Goal: Information Seeking & Learning: Learn about a topic

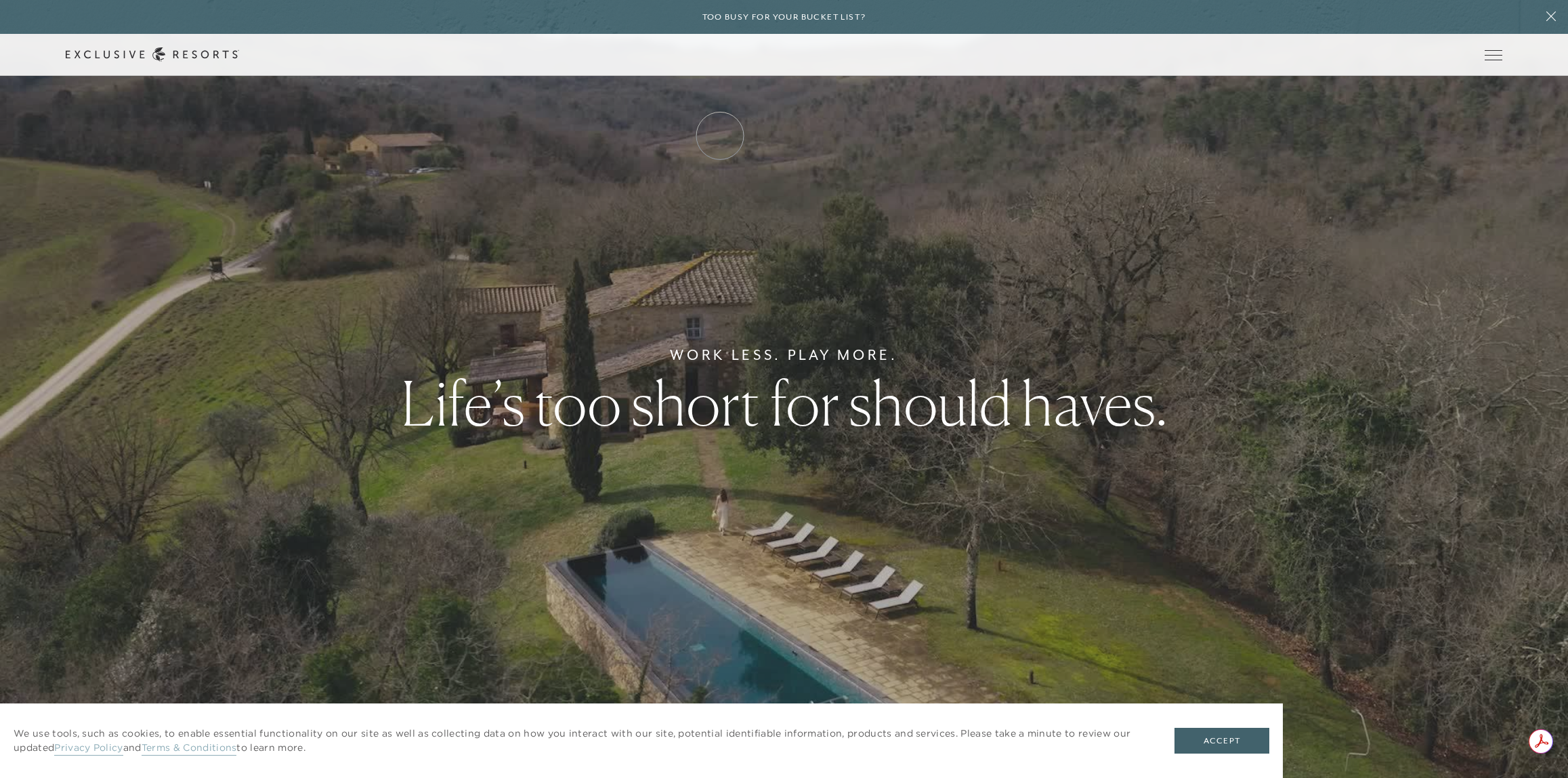
click at [0, 0] on link "How it works" at bounding box center [0, 0] width 0 height 0
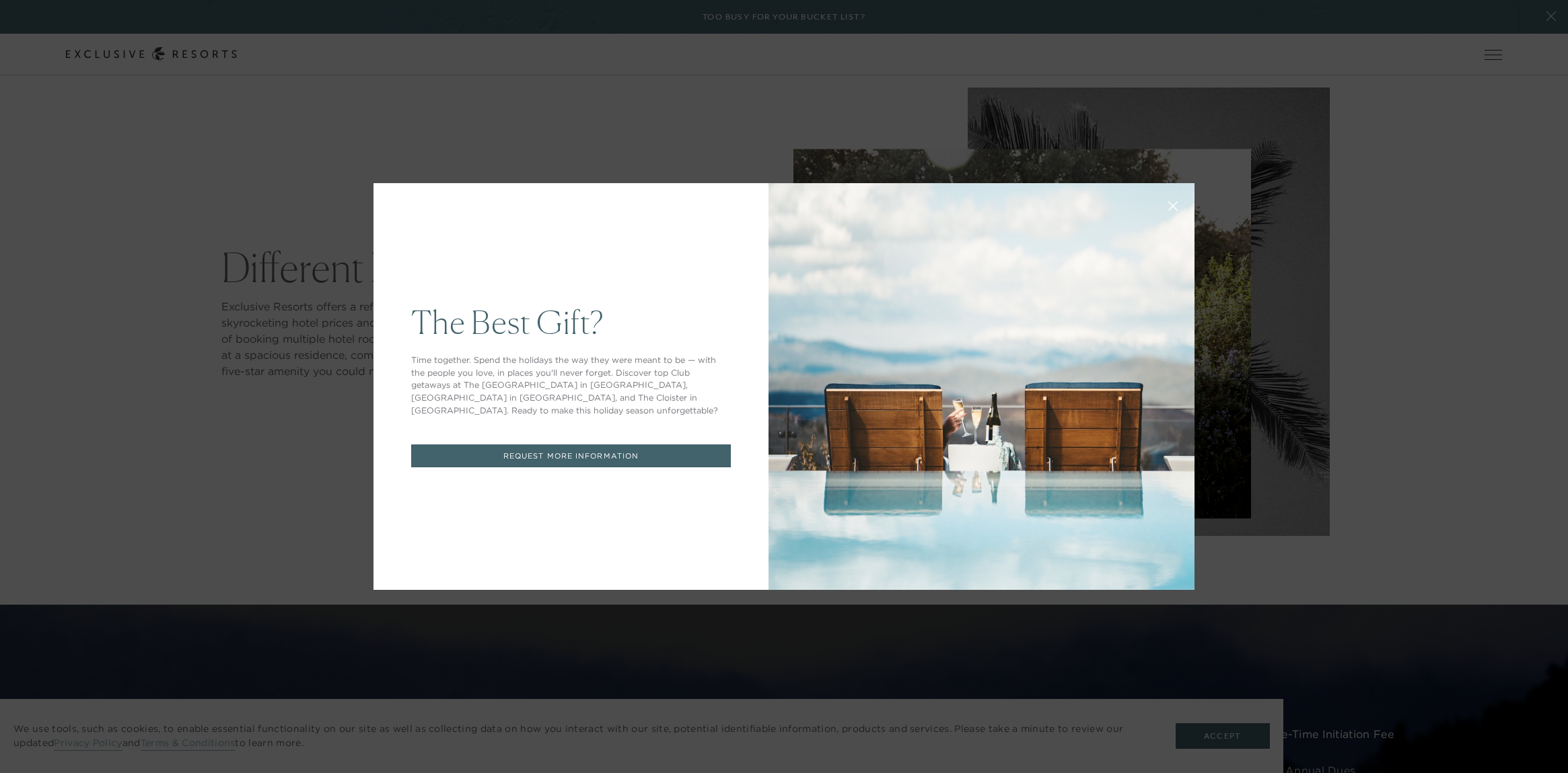
click at [1170, 209] on icon at bounding box center [1173, 207] width 9 height 9
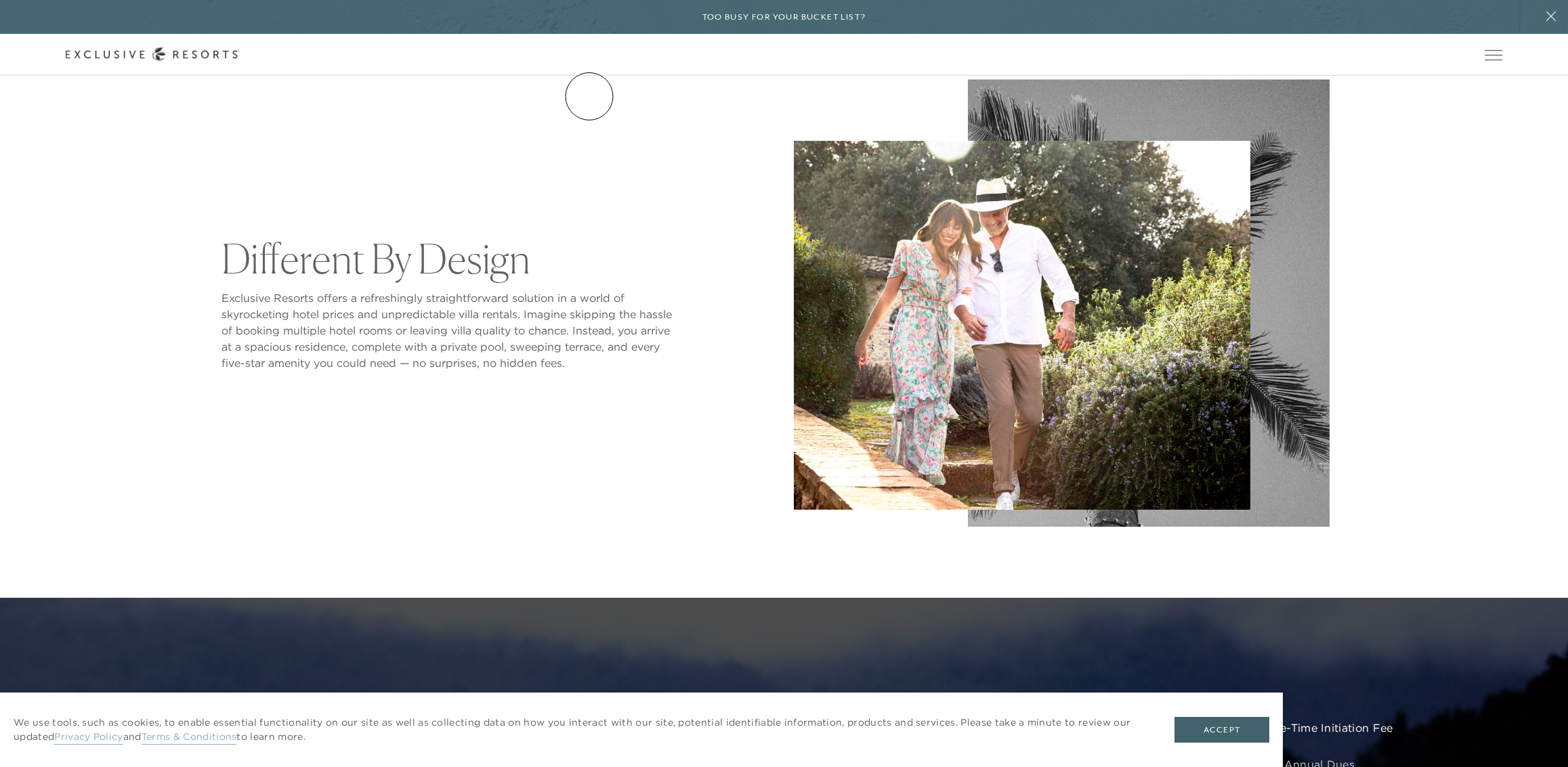
click at [0, 0] on link "Services & Standards" at bounding box center [0, 0] width 0 height 0
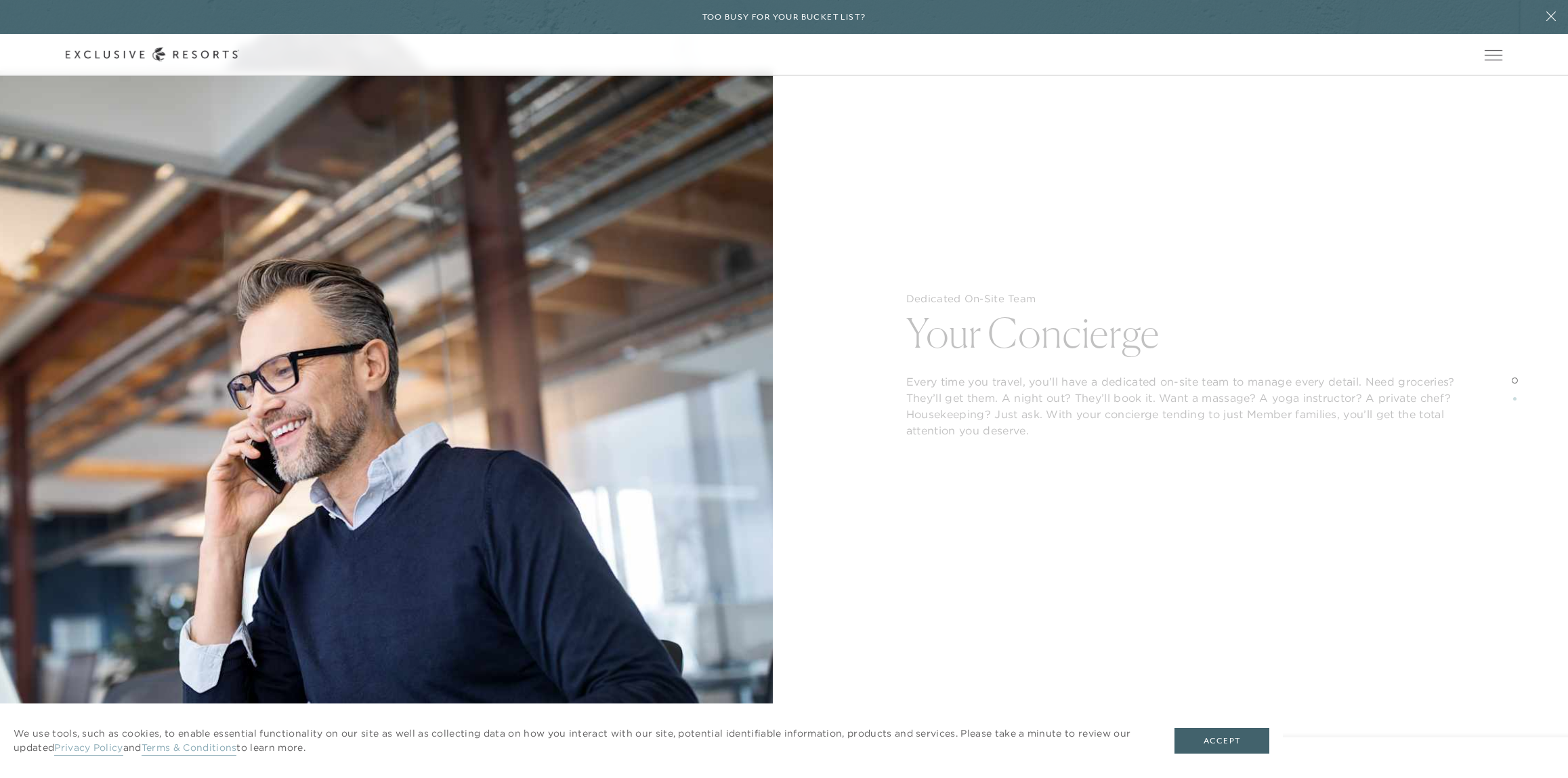
scroll to position [2101, 0]
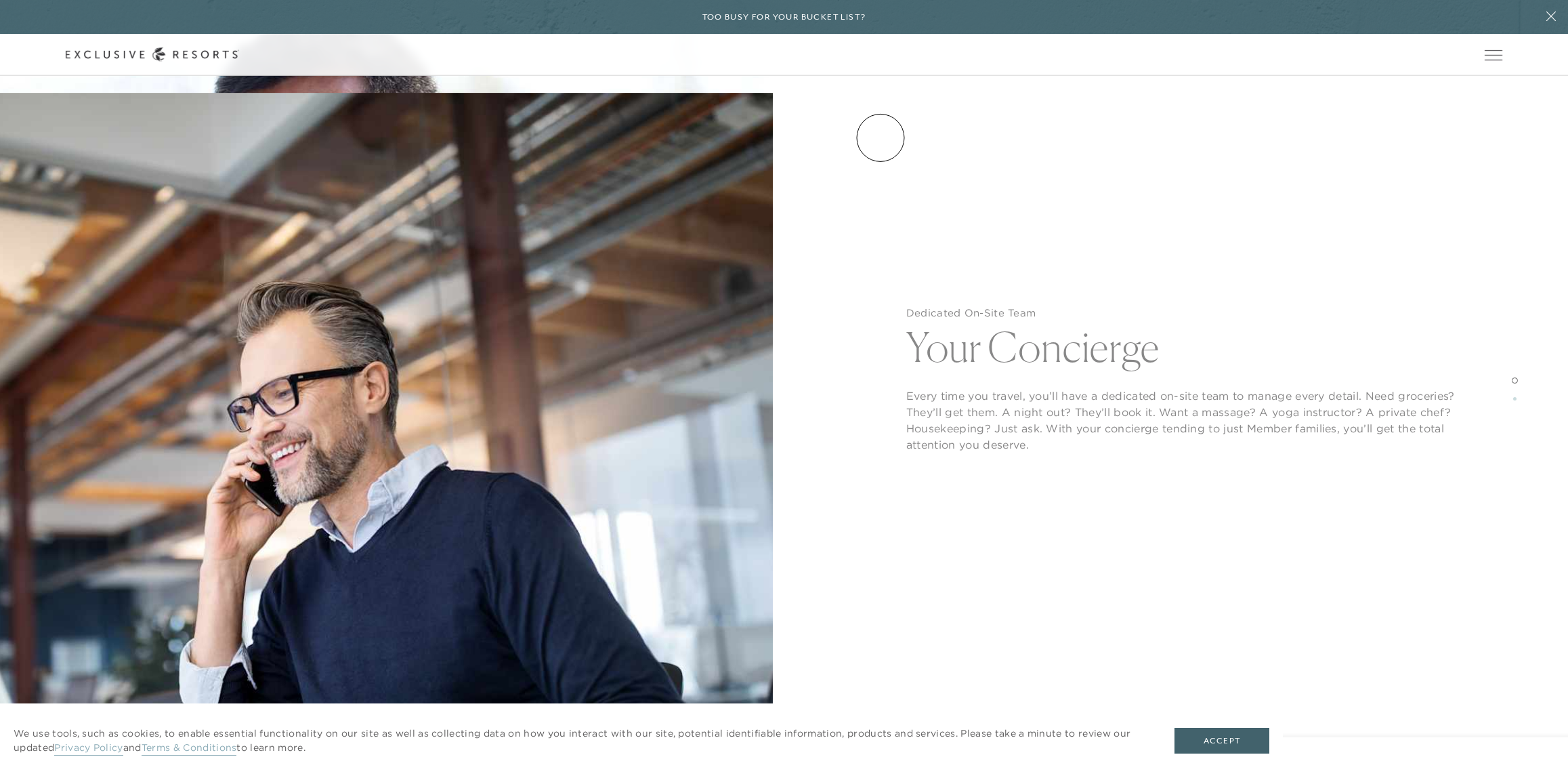
click at [0, 0] on link "VIP Benefits" at bounding box center [0, 0] width 0 height 0
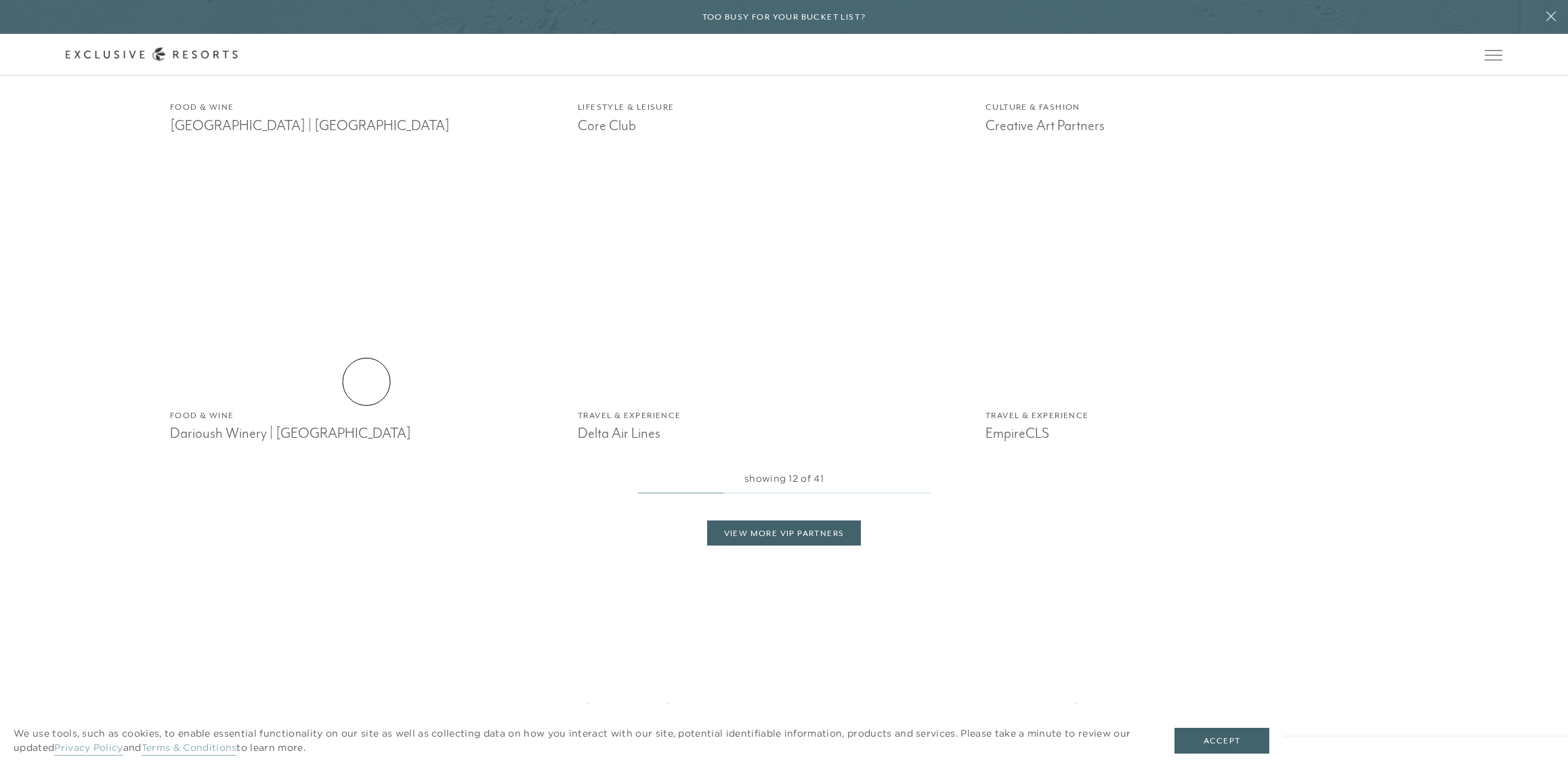
scroll to position [2507, 0]
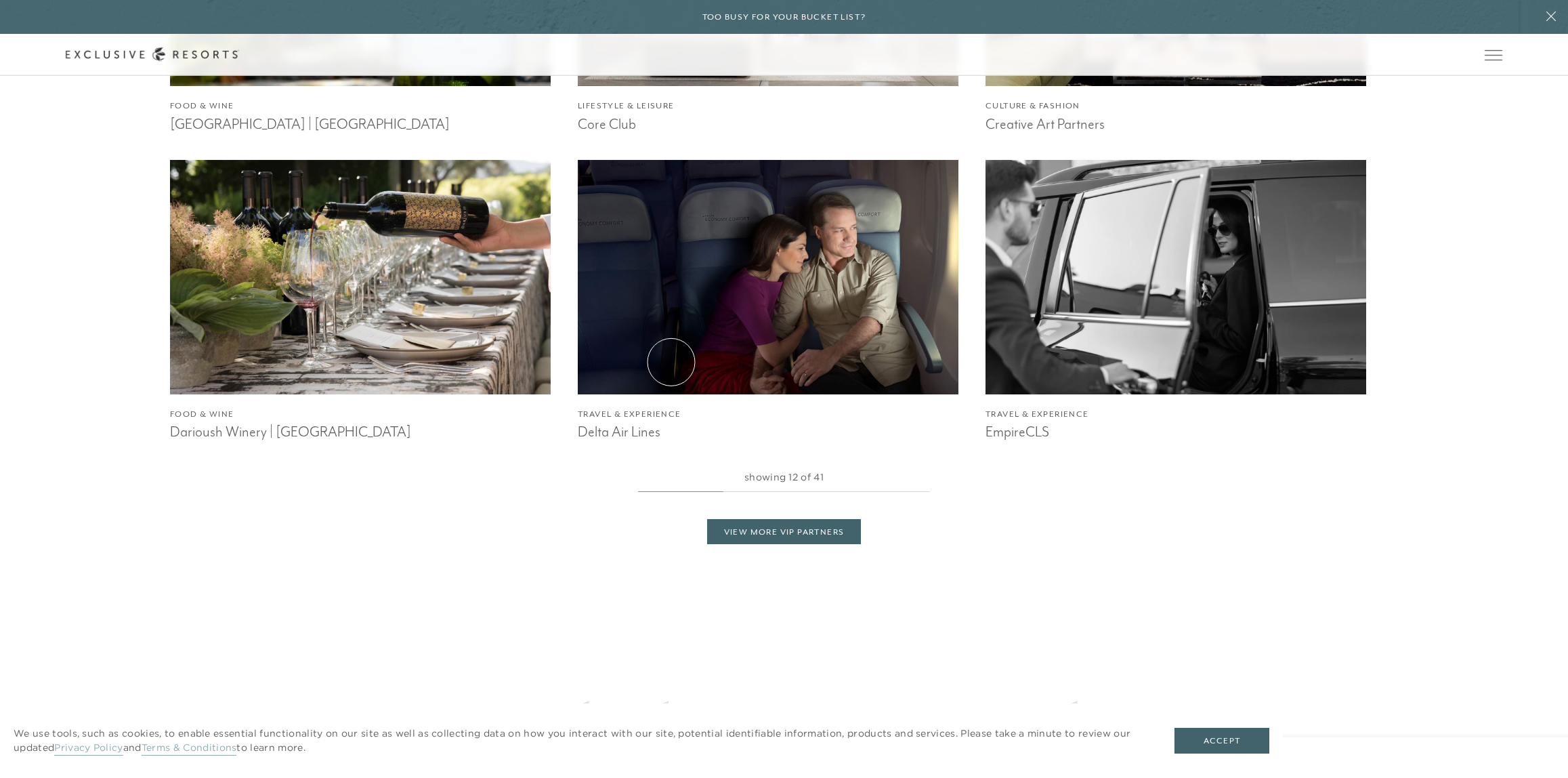
click at [671, 362] on img at bounding box center [767, 277] width 419 height 258
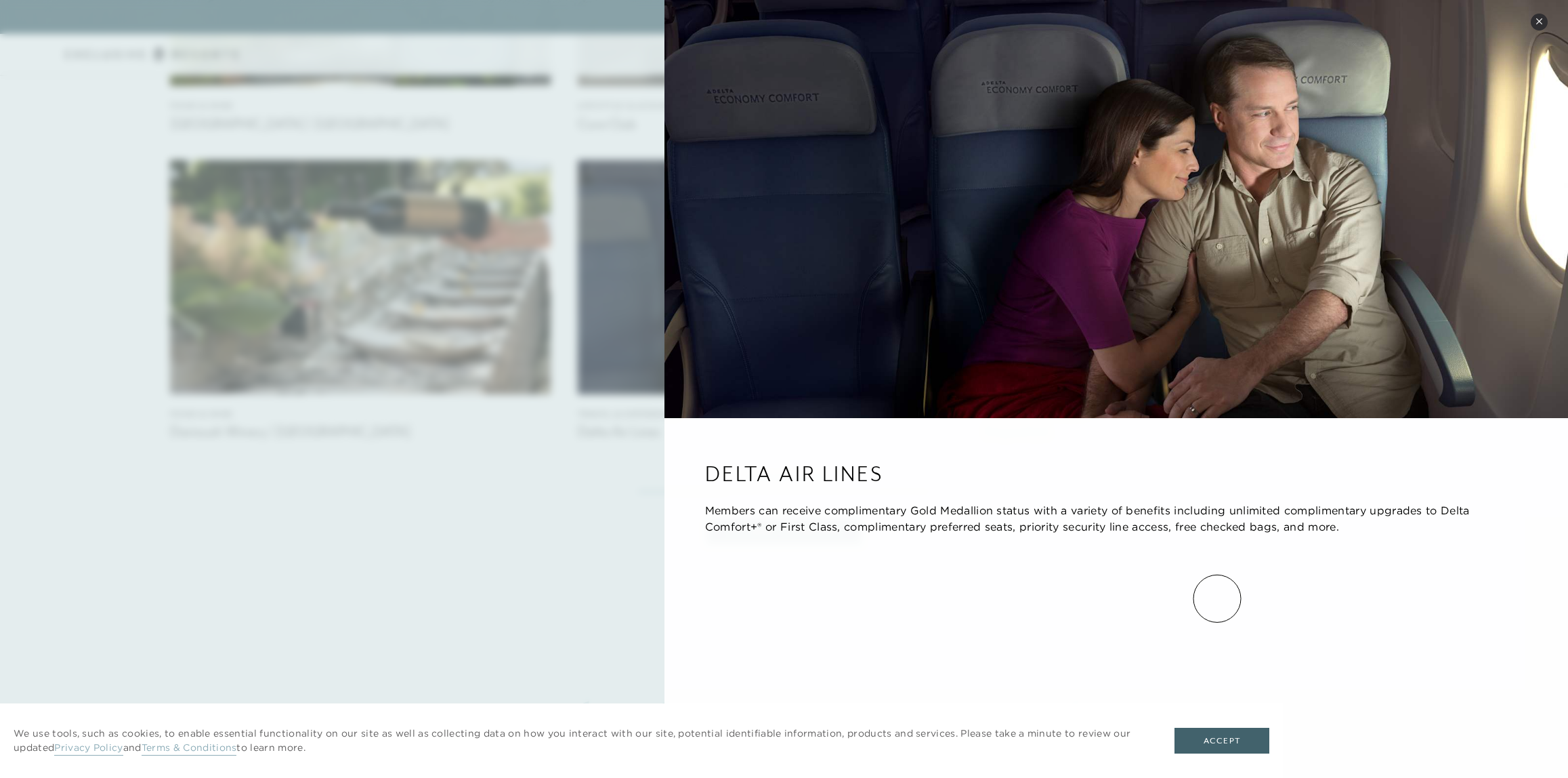
scroll to position [0, 0]
click at [1542, 21] on icon at bounding box center [1539, 21] width 7 height 7
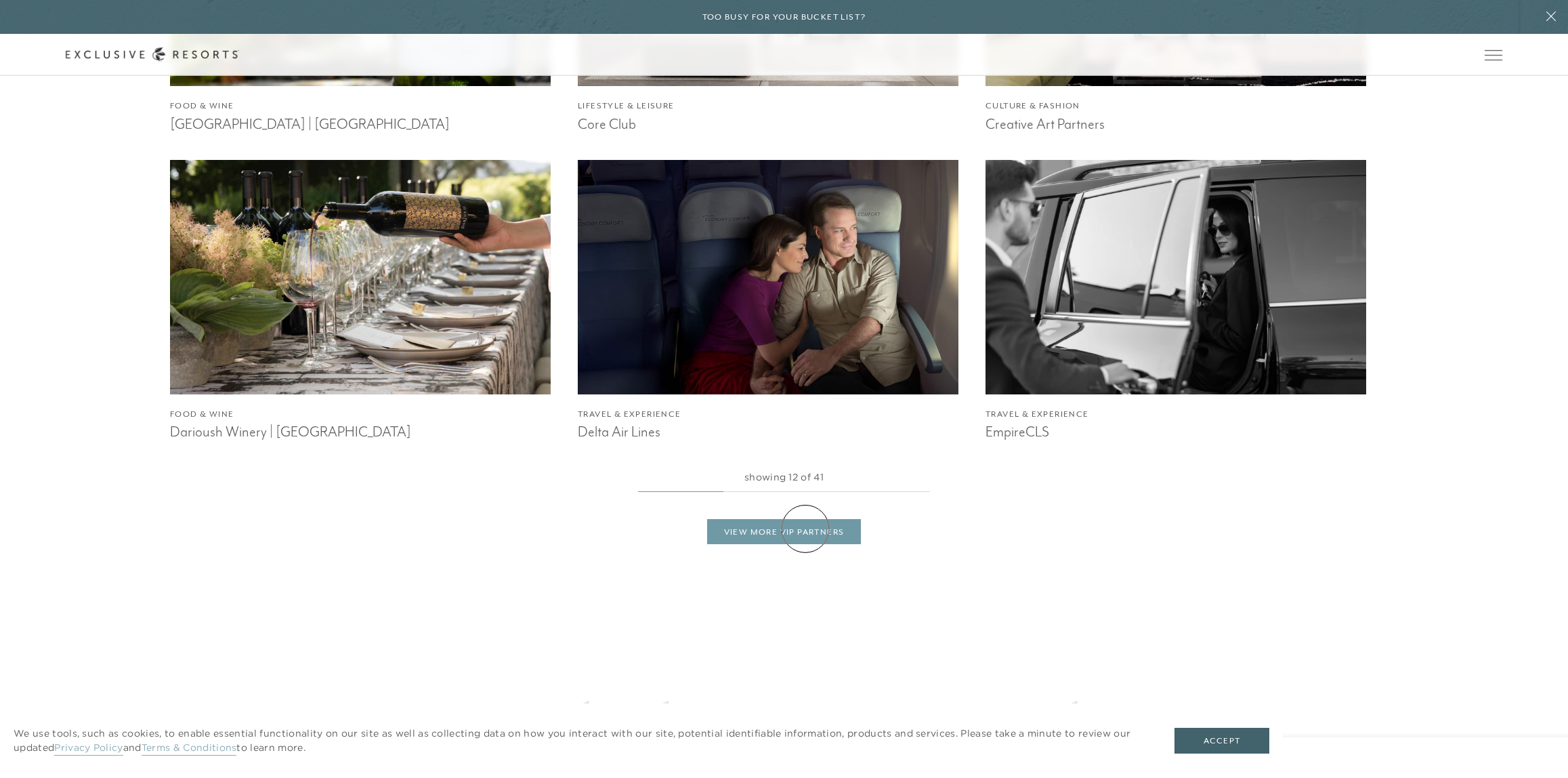
click at [805, 528] on link "View More VIP Partners" at bounding box center [784, 532] width 155 height 26
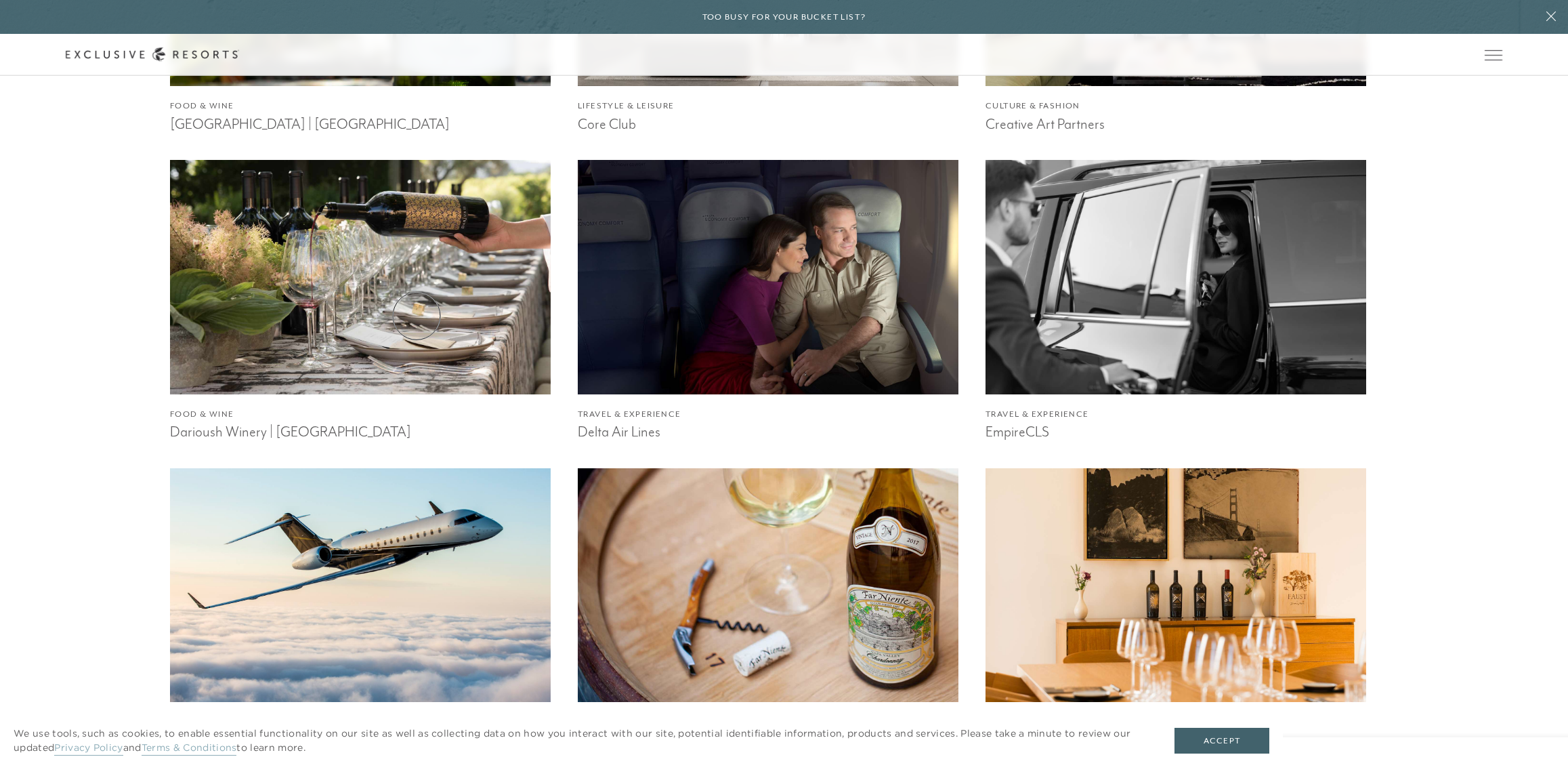
click at [417, 316] on img at bounding box center [360, 277] width 419 height 258
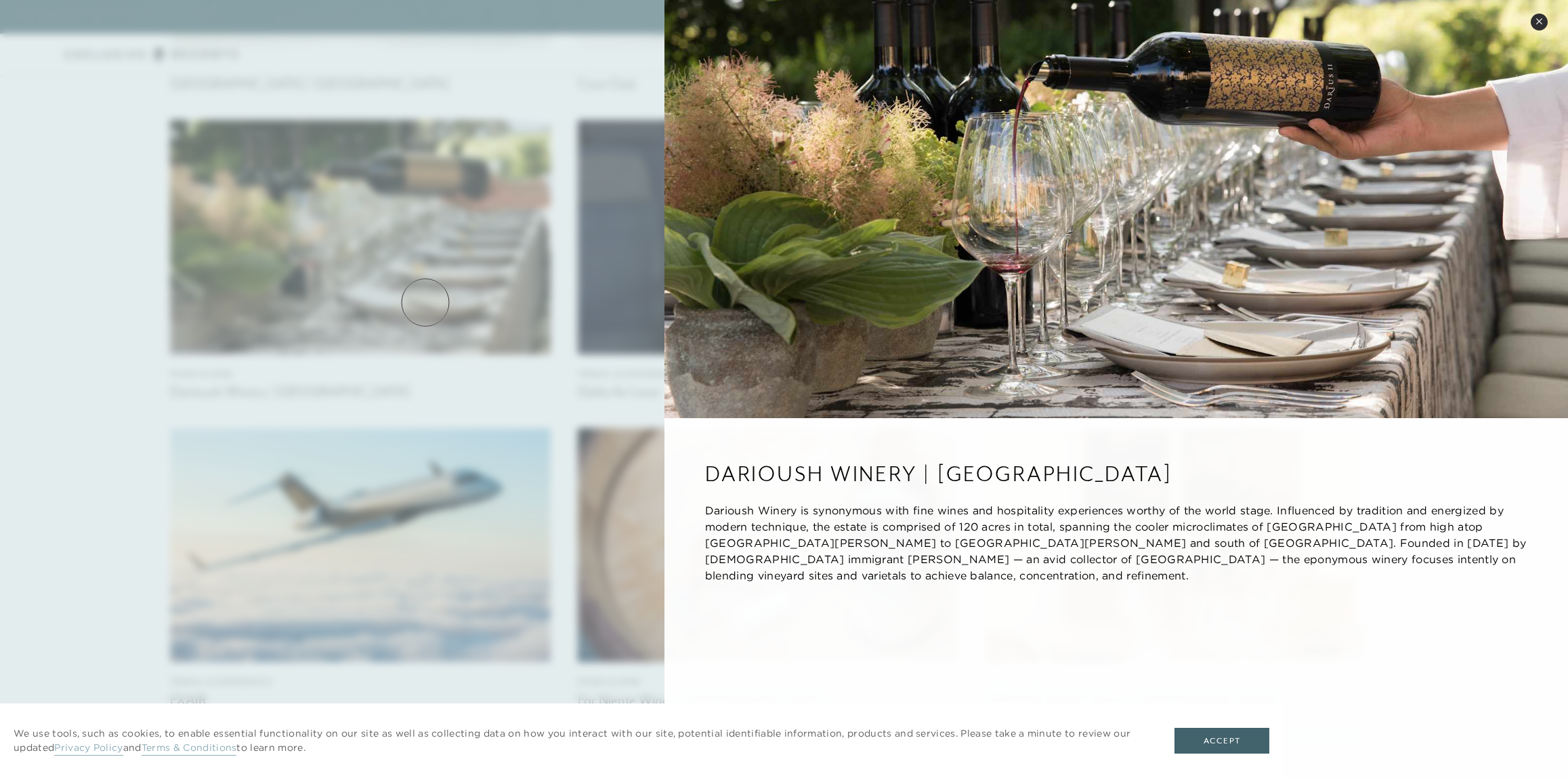
scroll to position [2507, 0]
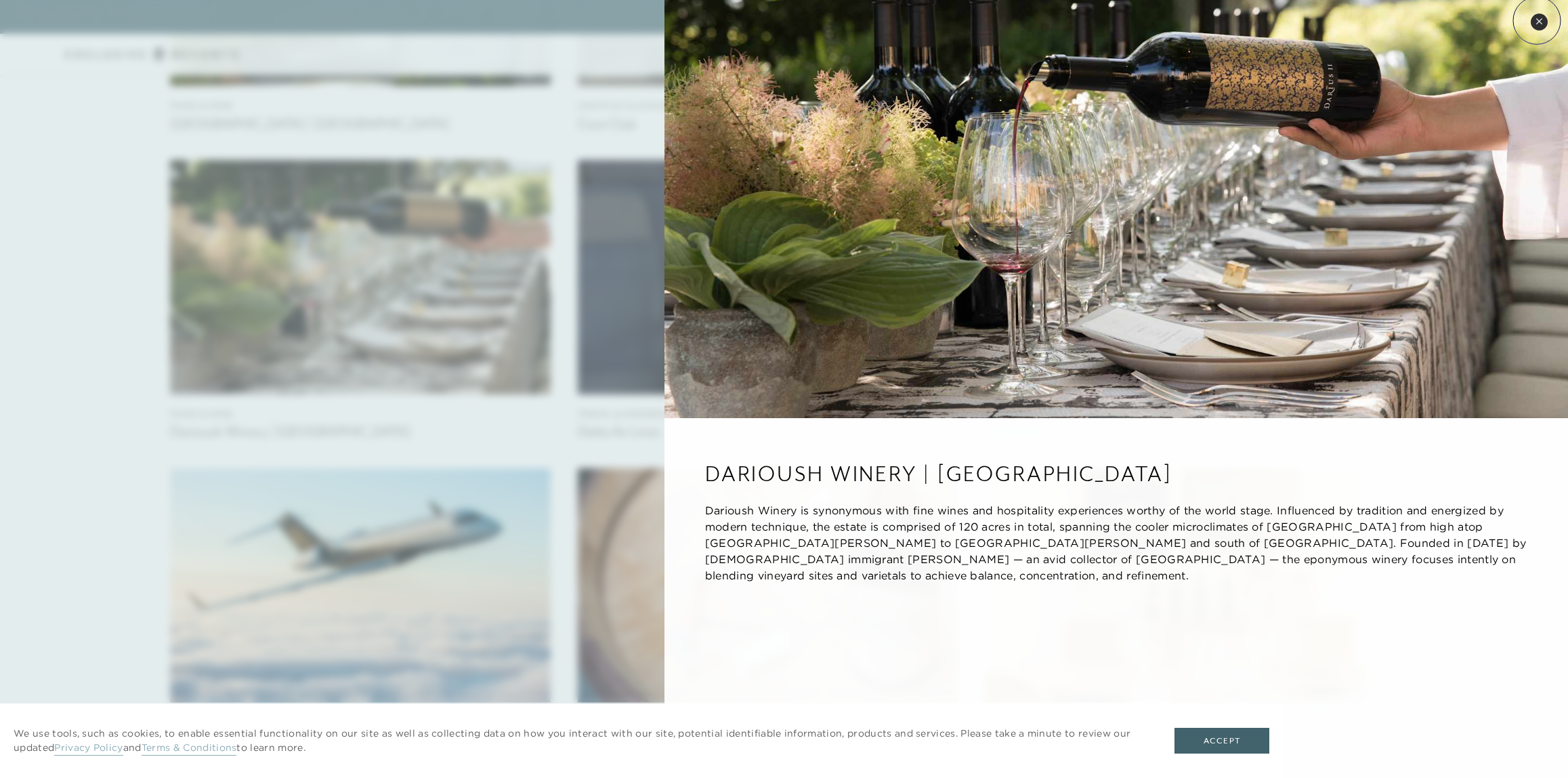
click at [1537, 20] on icon at bounding box center [1539, 21] width 7 height 7
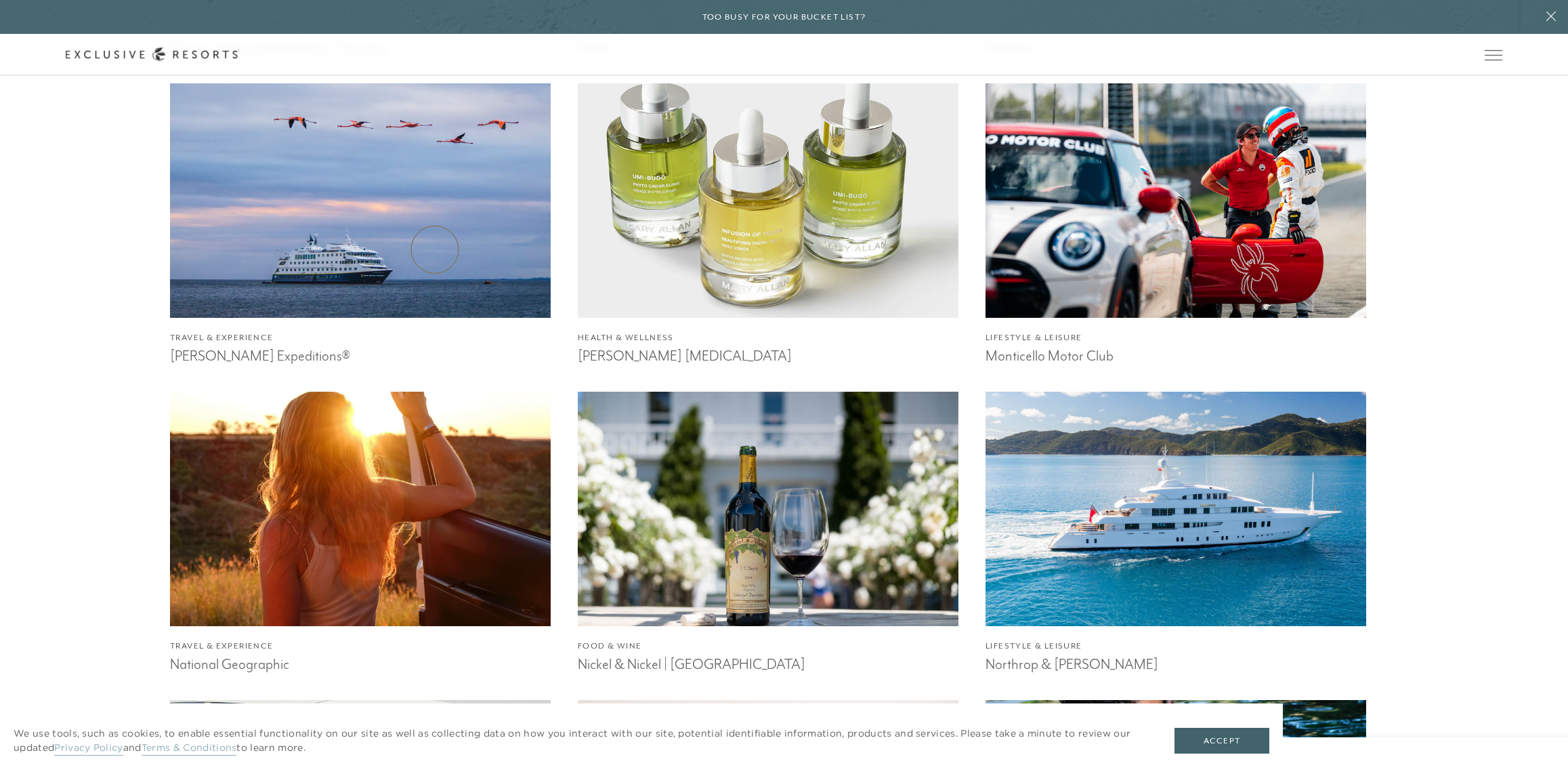
scroll to position [3524, 0]
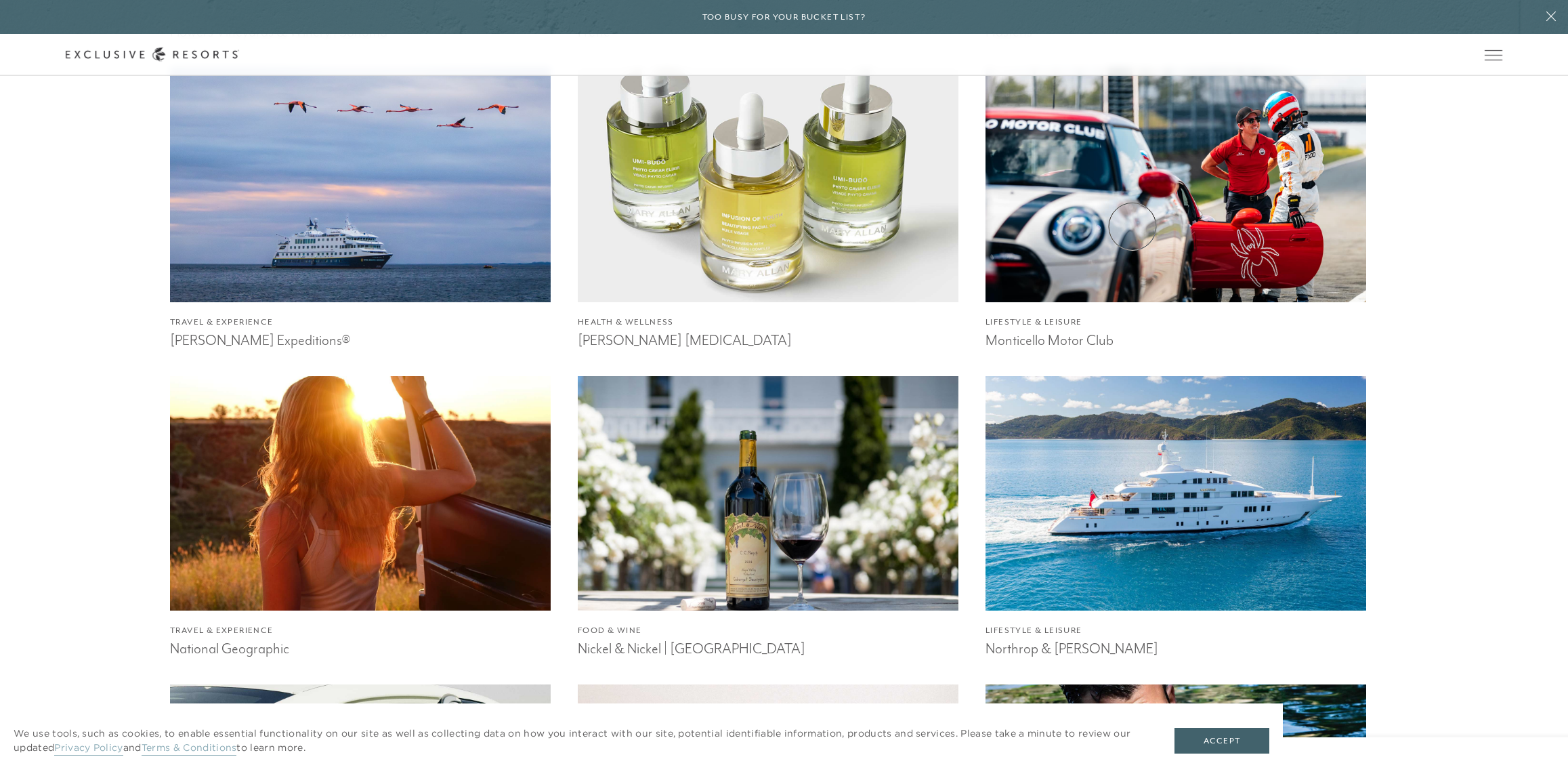
click at [1133, 226] on img at bounding box center [1175, 185] width 419 height 258
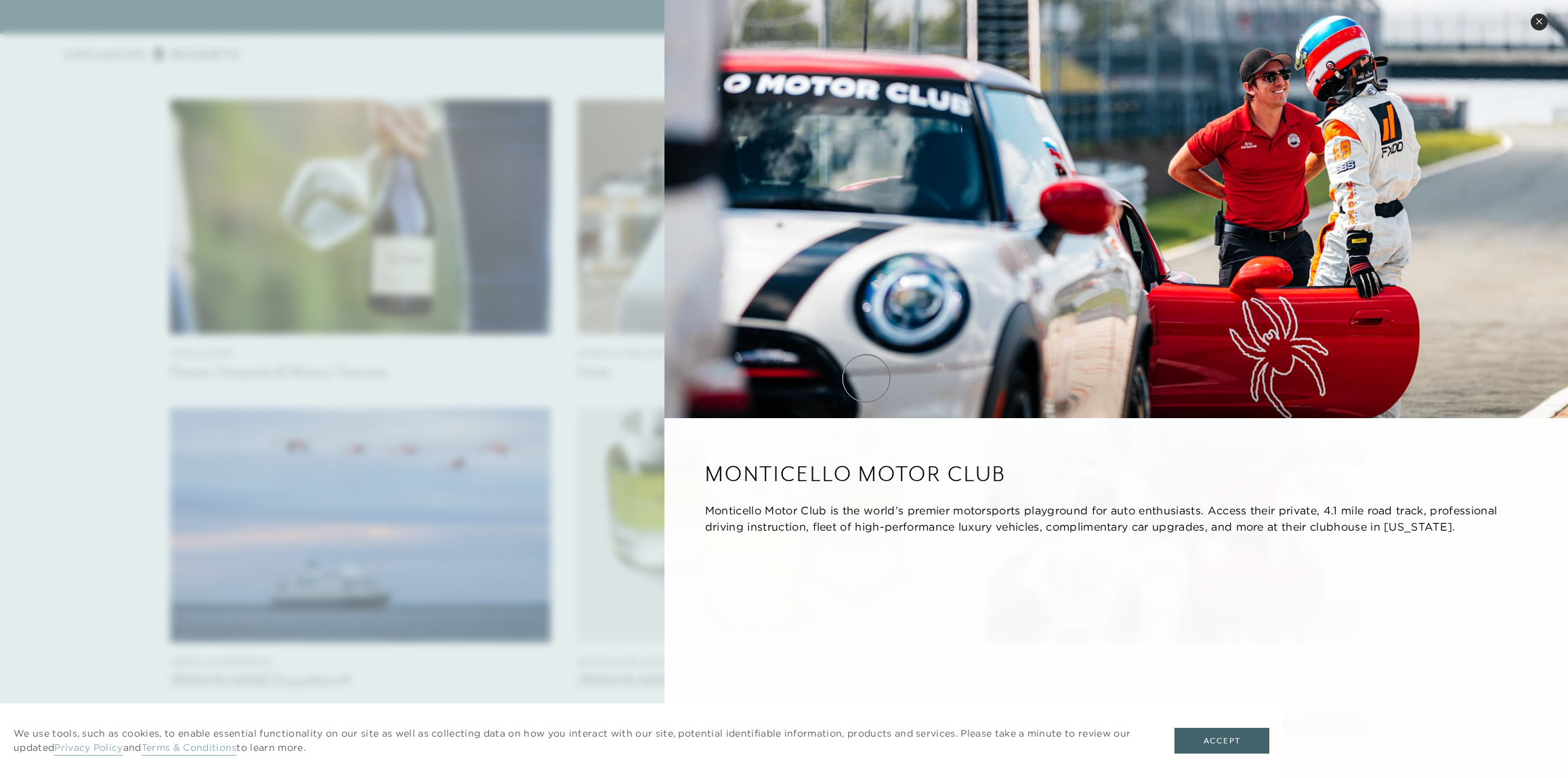
scroll to position [3185, 0]
click at [1536, 21] on icon at bounding box center [1539, 21] width 7 height 7
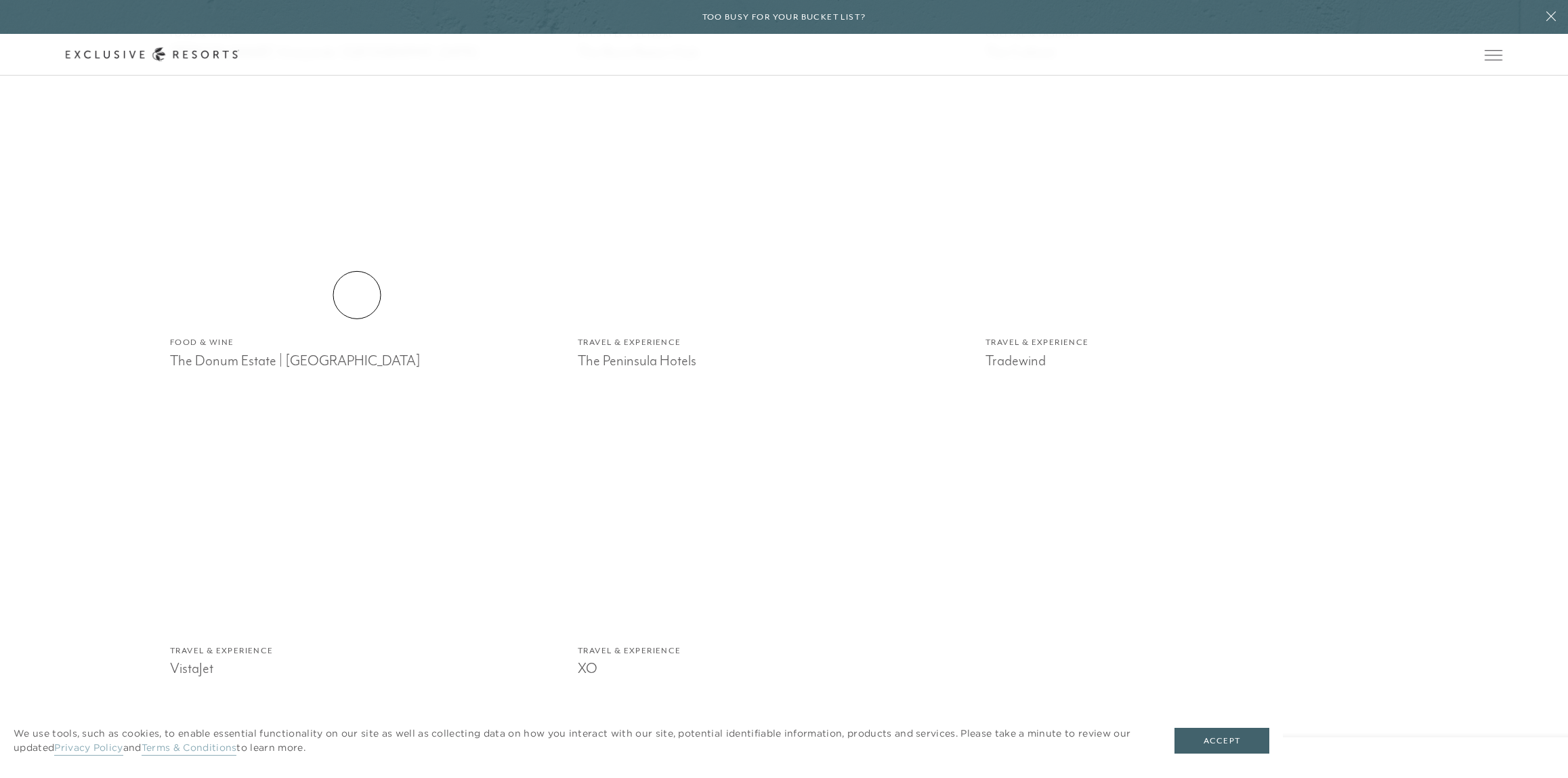
scroll to position [5353, 0]
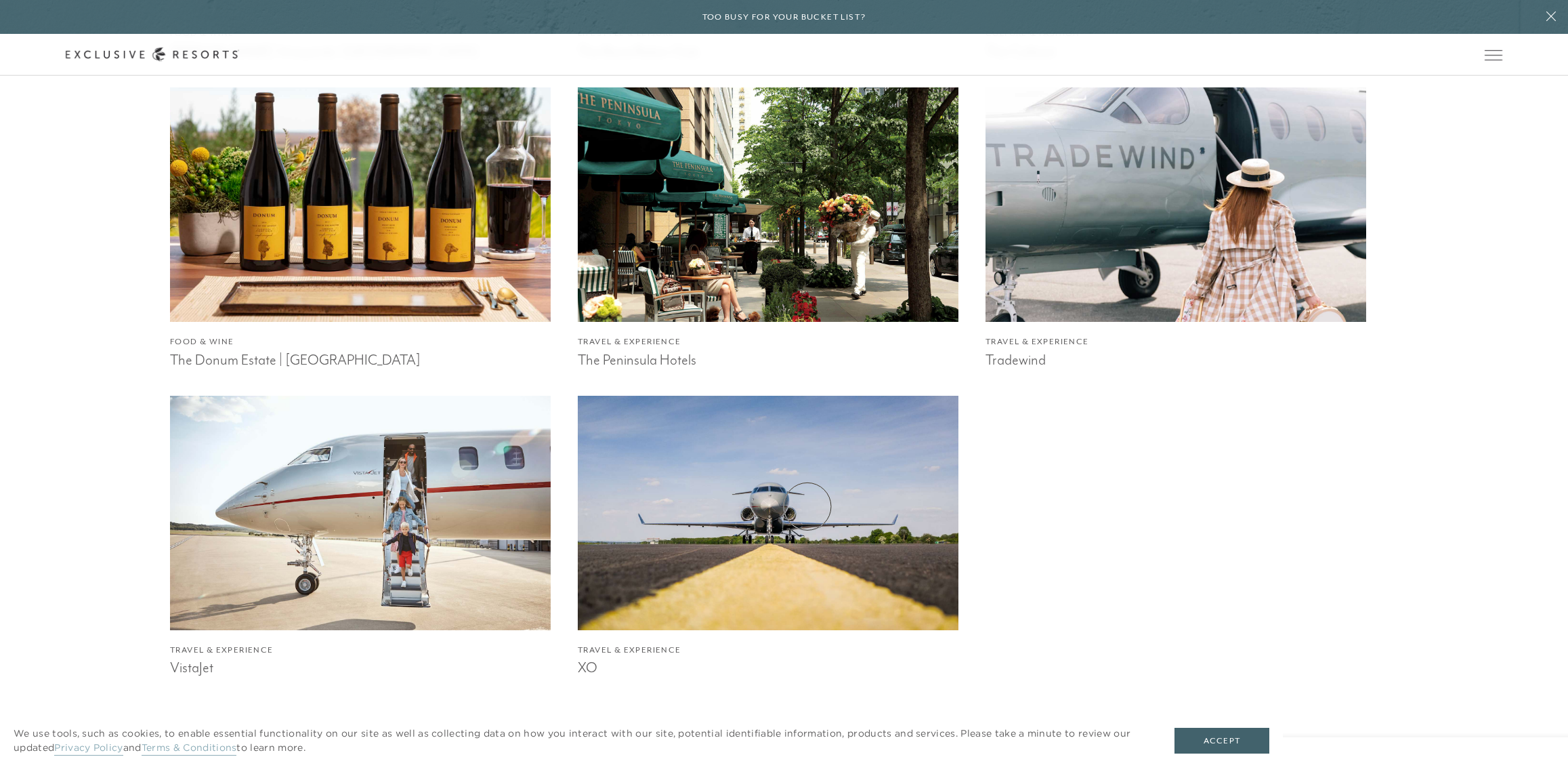
click at [807, 506] on img at bounding box center [767, 513] width 419 height 258
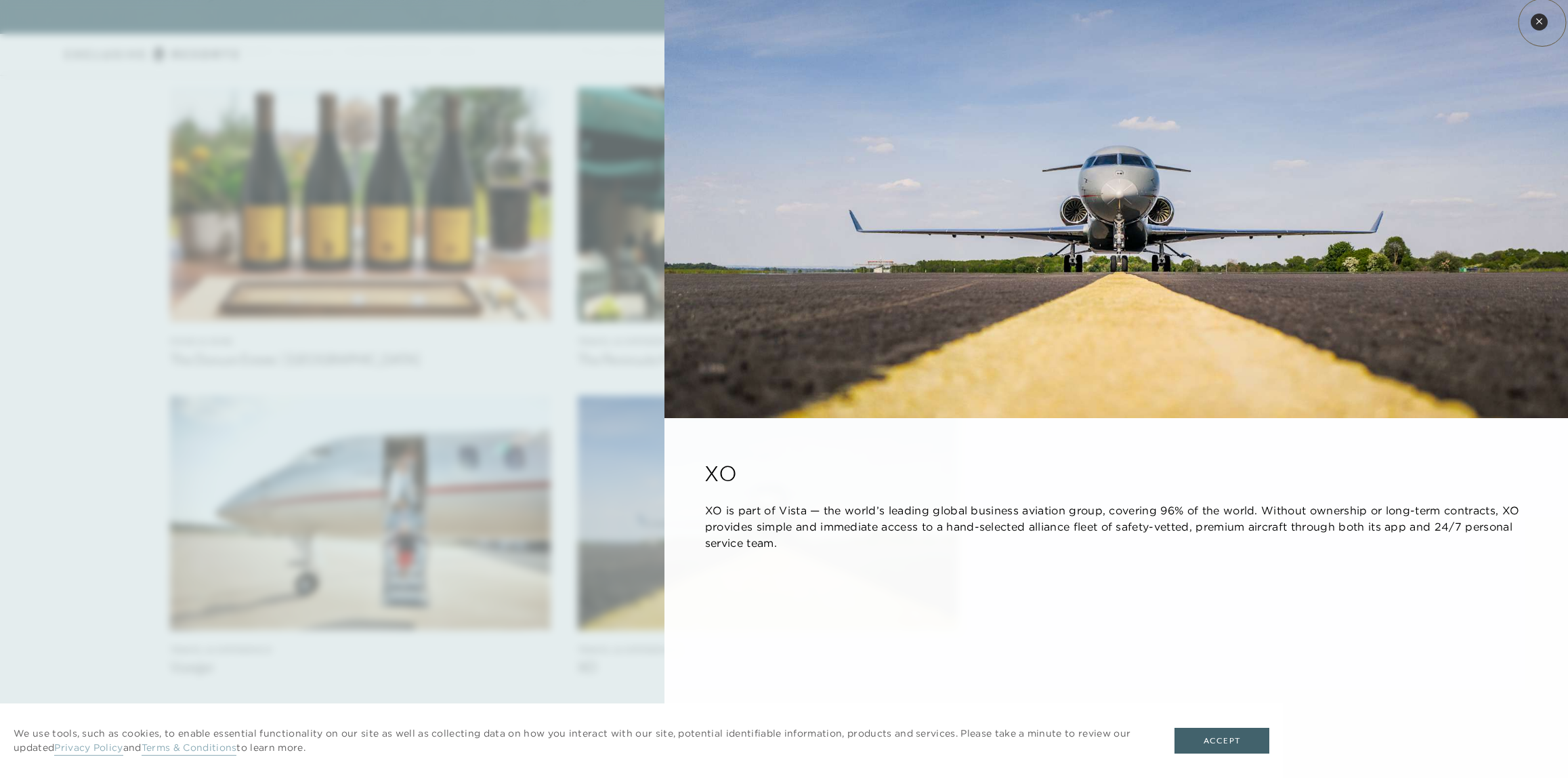
click at [1542, 22] on icon at bounding box center [1539, 21] width 7 height 7
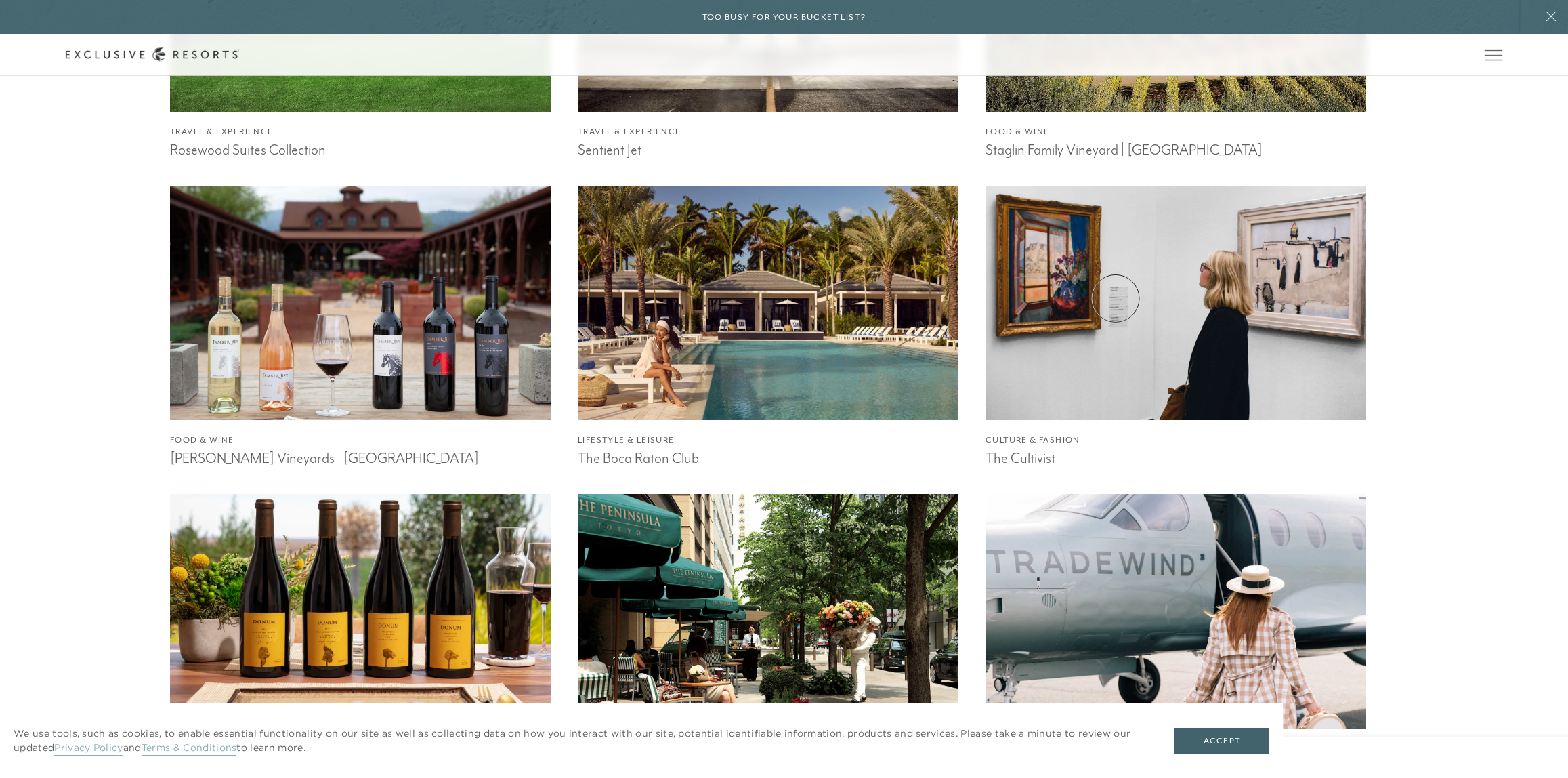
scroll to position [4608, 0]
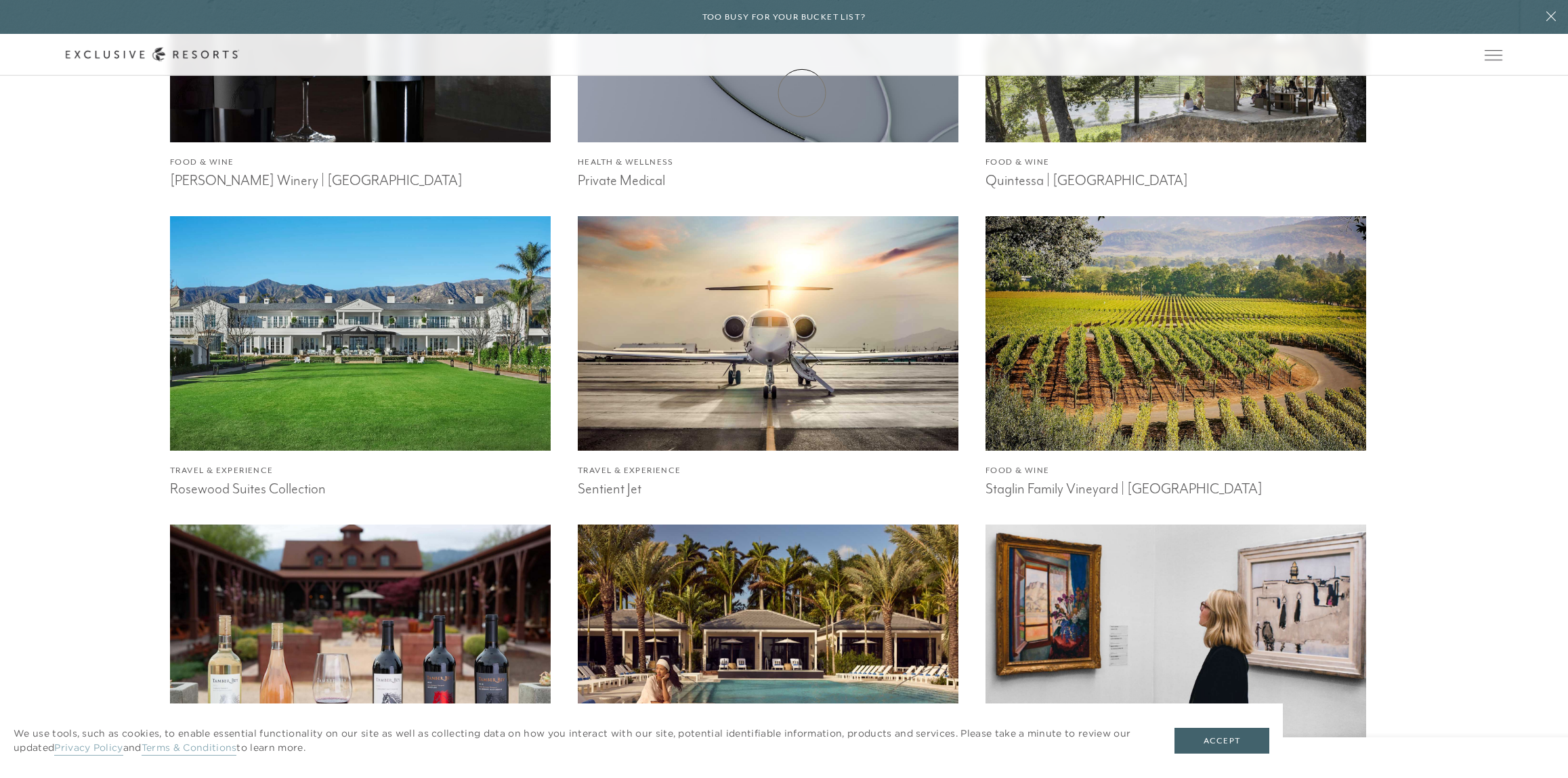
click at [0, 0] on link "Membership" at bounding box center [0, 0] width 0 height 0
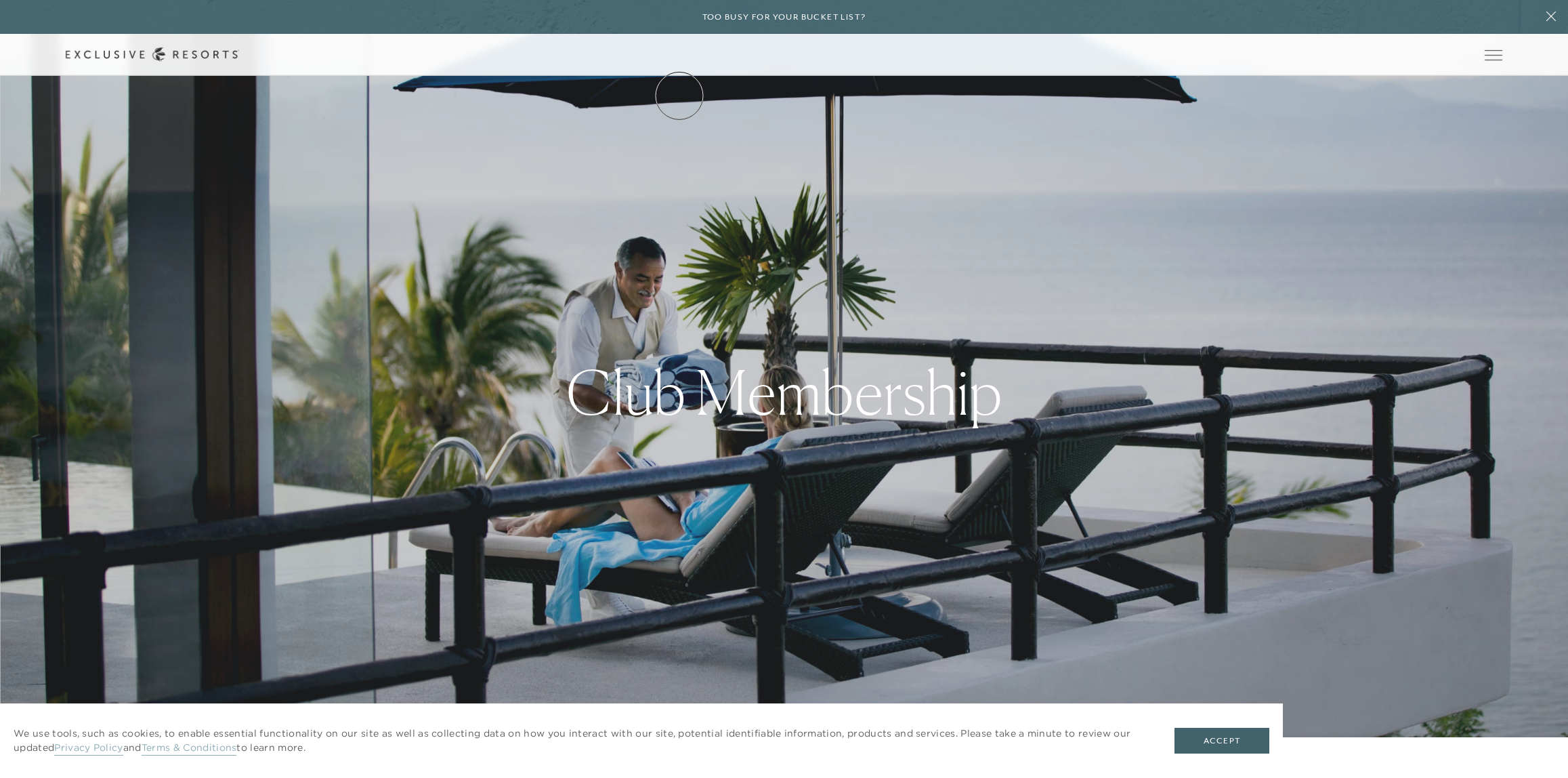
click at [0, 0] on link "The Collection" at bounding box center [0, 0] width 0 height 0
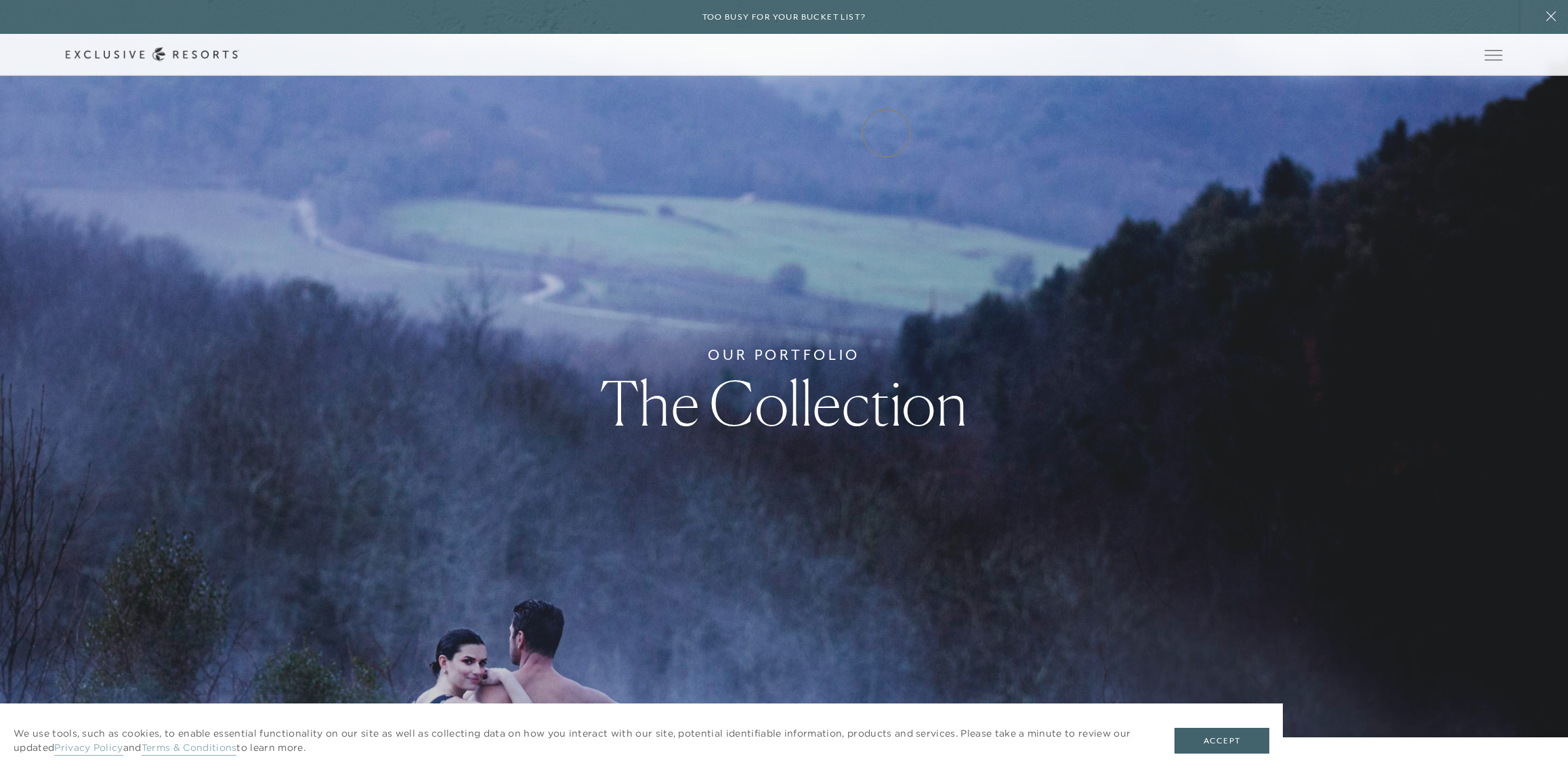
click at [0, 0] on link "Experience Collection" at bounding box center [0, 0] width 0 height 0
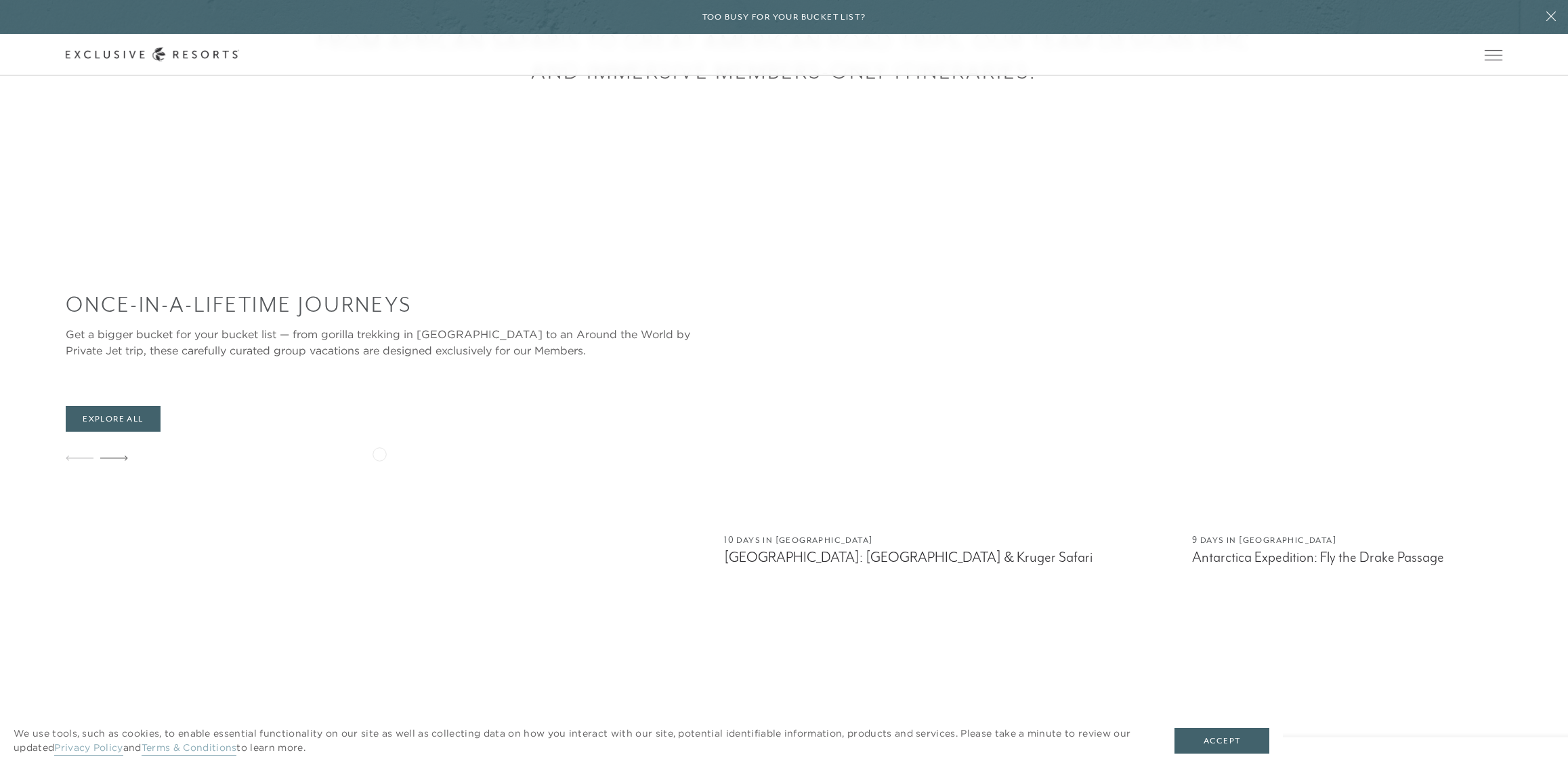
scroll to position [881, 0]
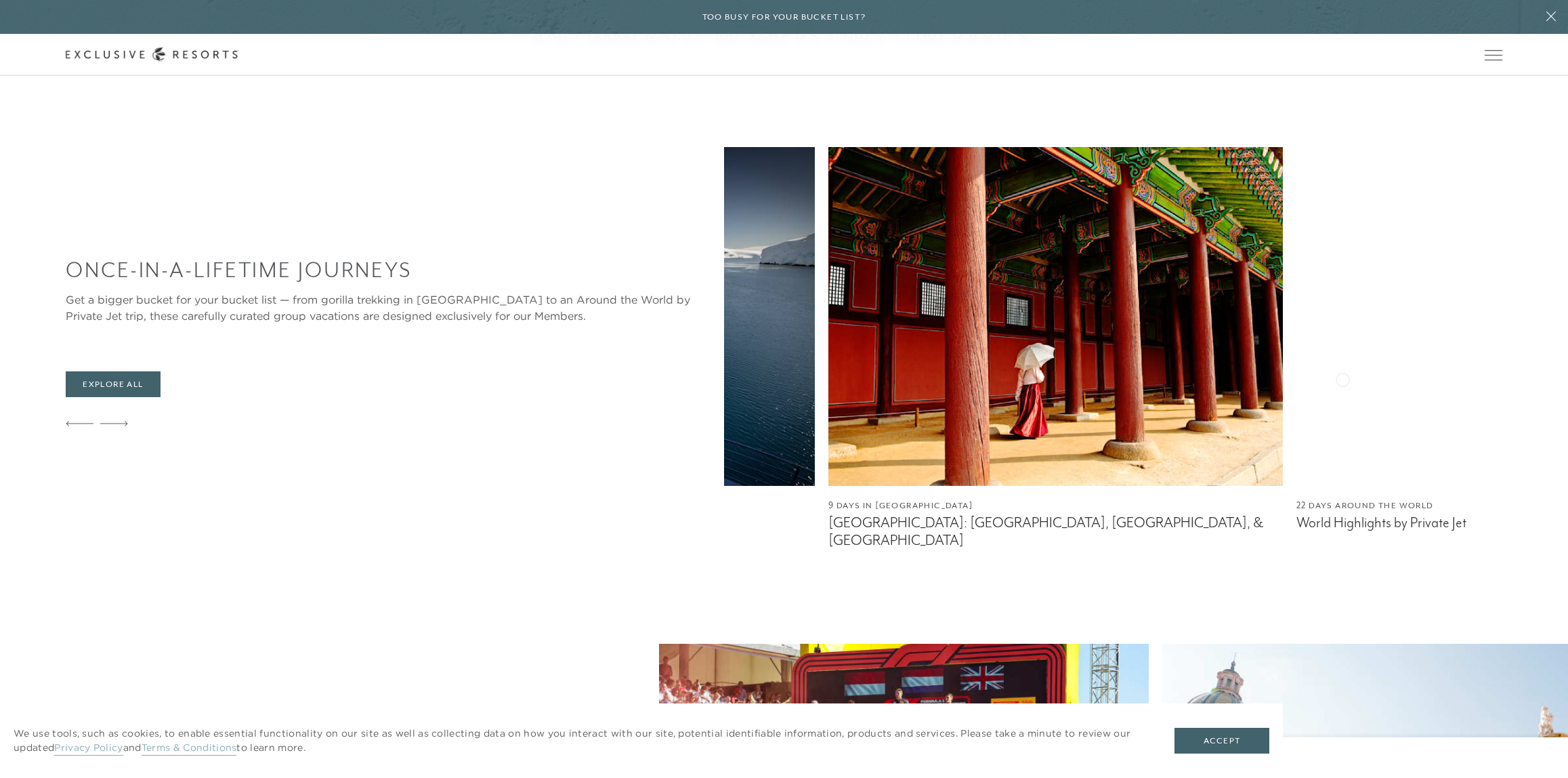
click at [1297, 364] on img at bounding box center [1524, 317] width 455 height 339
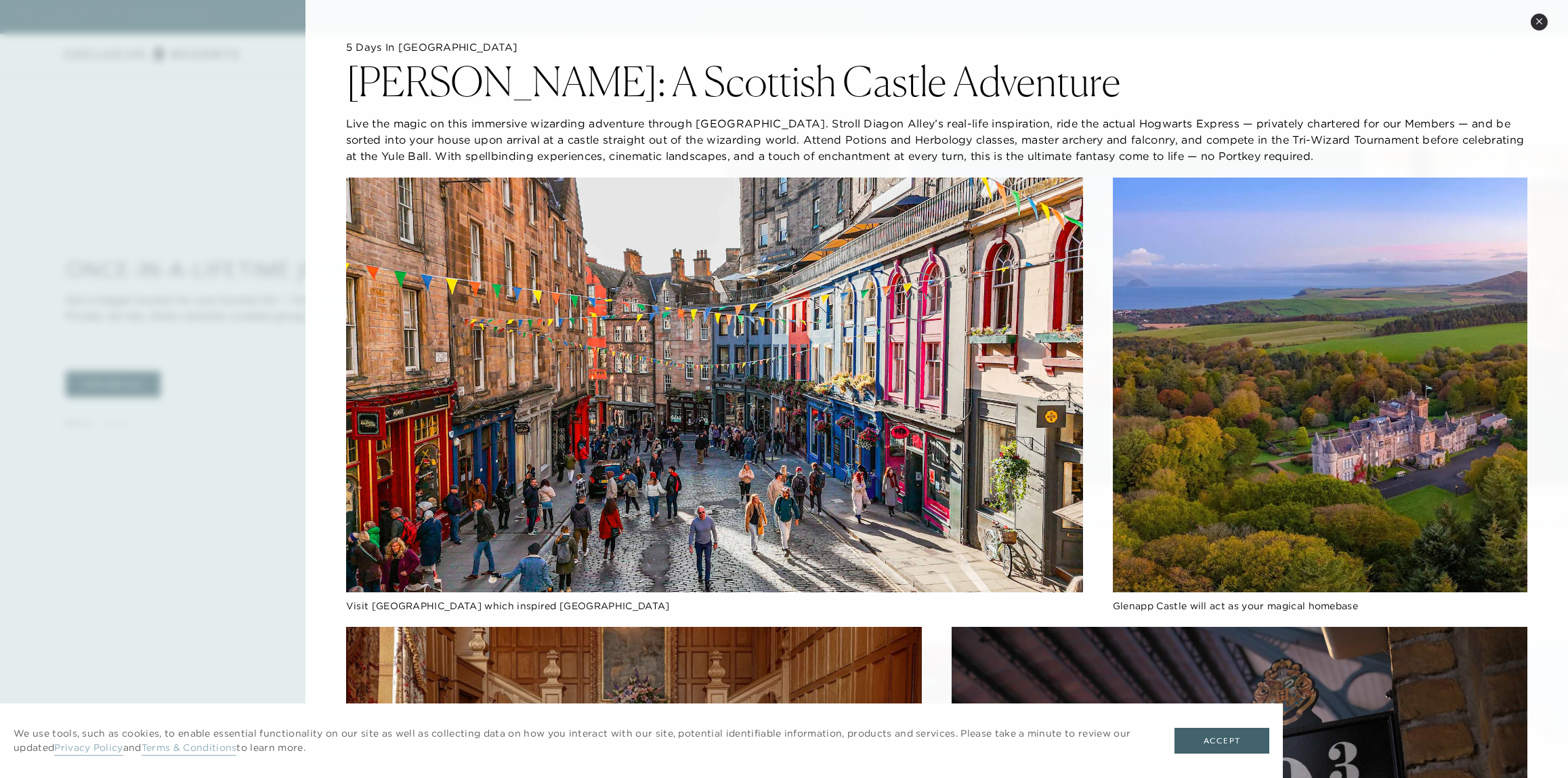
drag, startPoint x: 1441, startPoint y: 325, endPoint x: 761, endPoint y: 292, distance: 680.8
click at [1538, 27] on button "Close quickview" at bounding box center [1539, 22] width 17 height 17
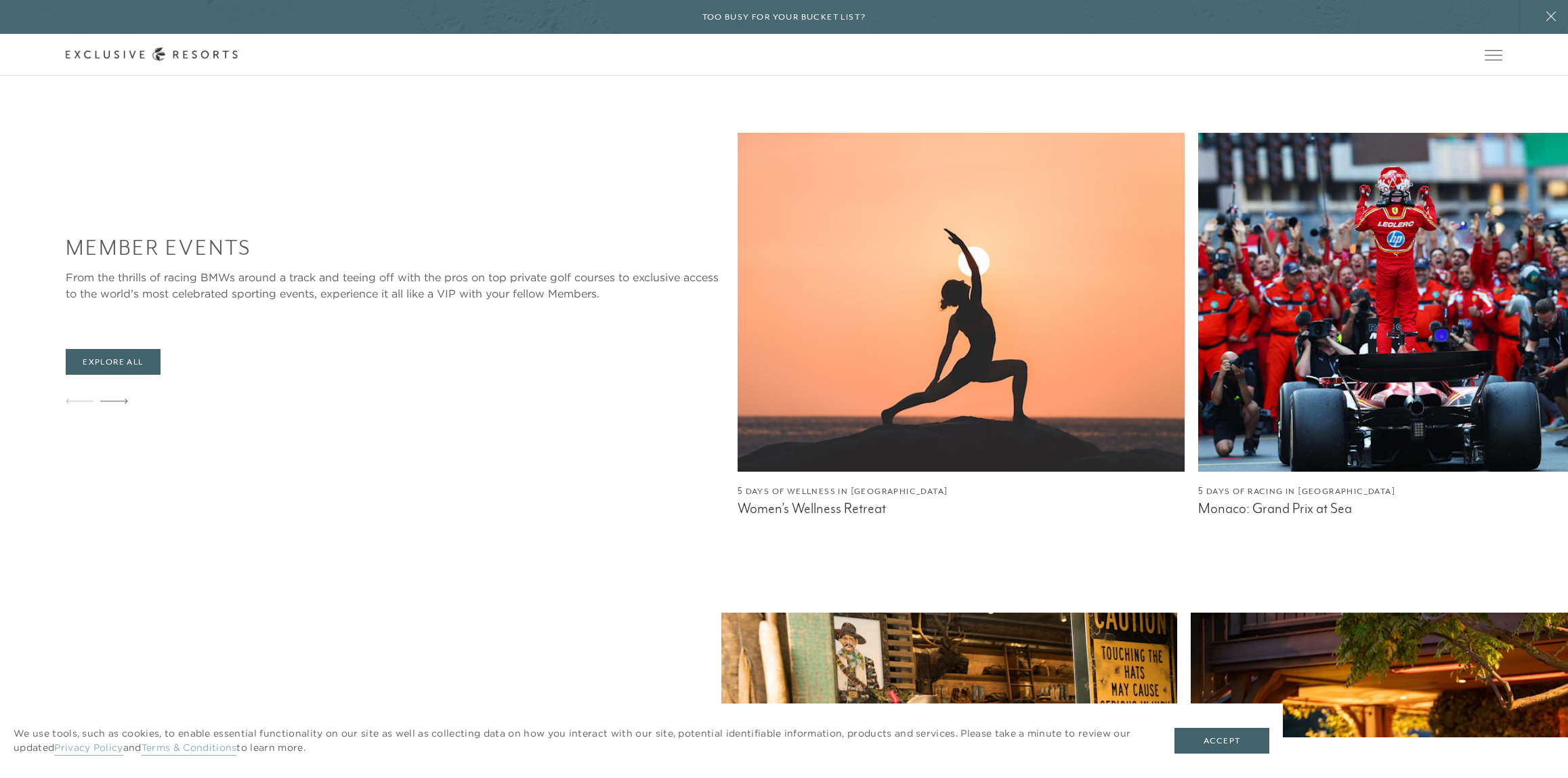
scroll to position [2304, 0]
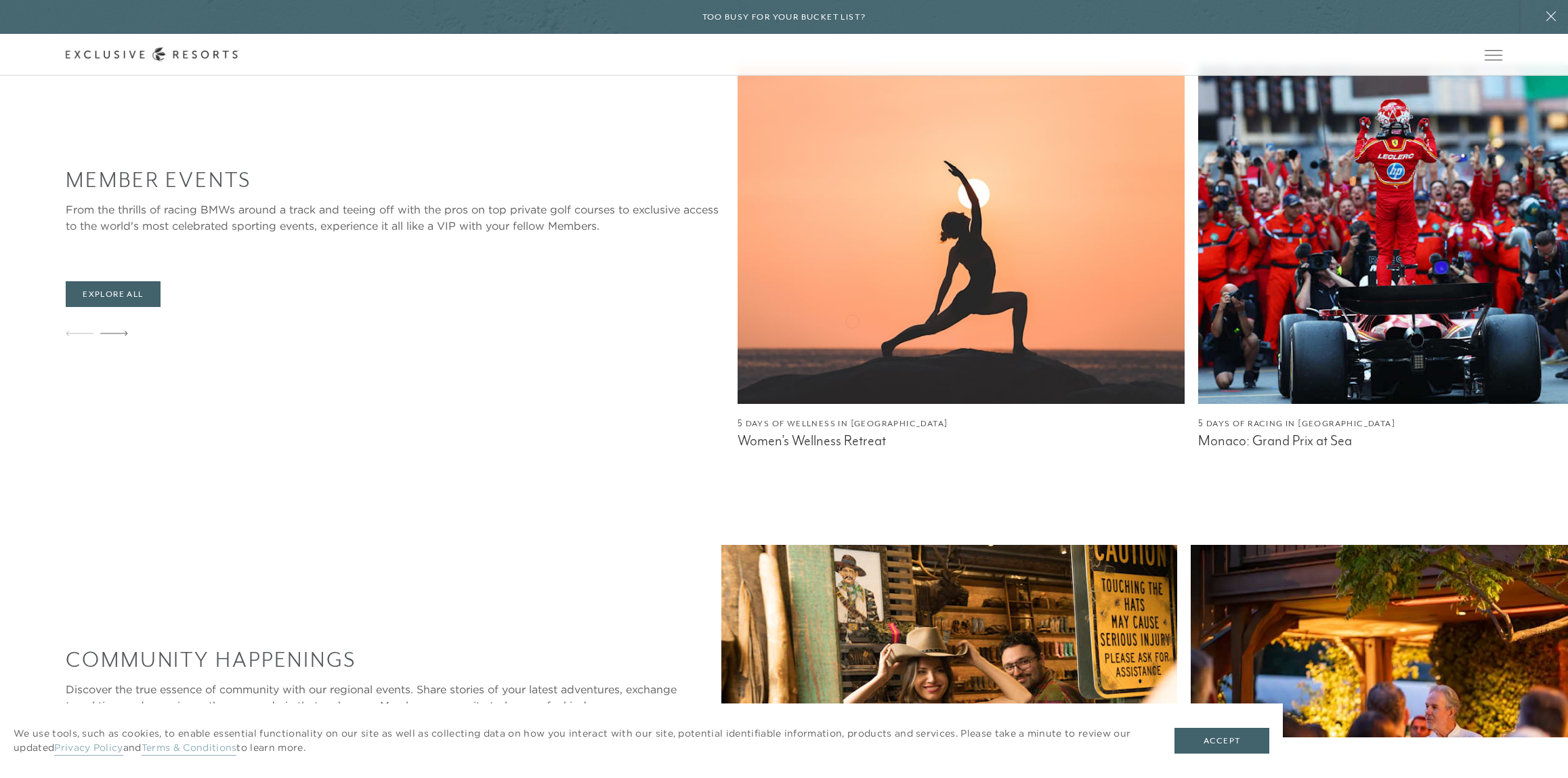
click at [1198, 319] on img at bounding box center [1422, 235] width 447 height 339
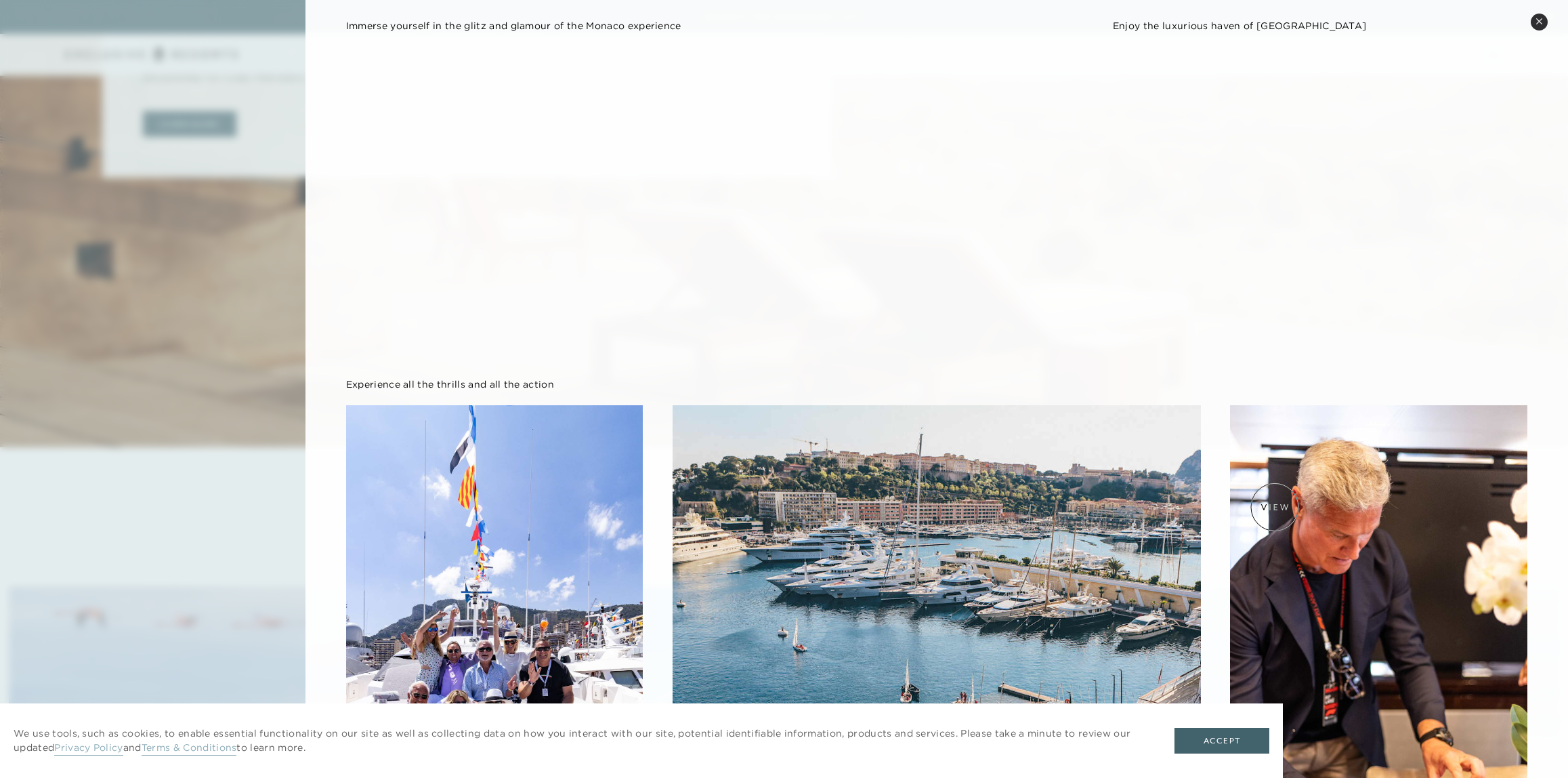
scroll to position [258, 0]
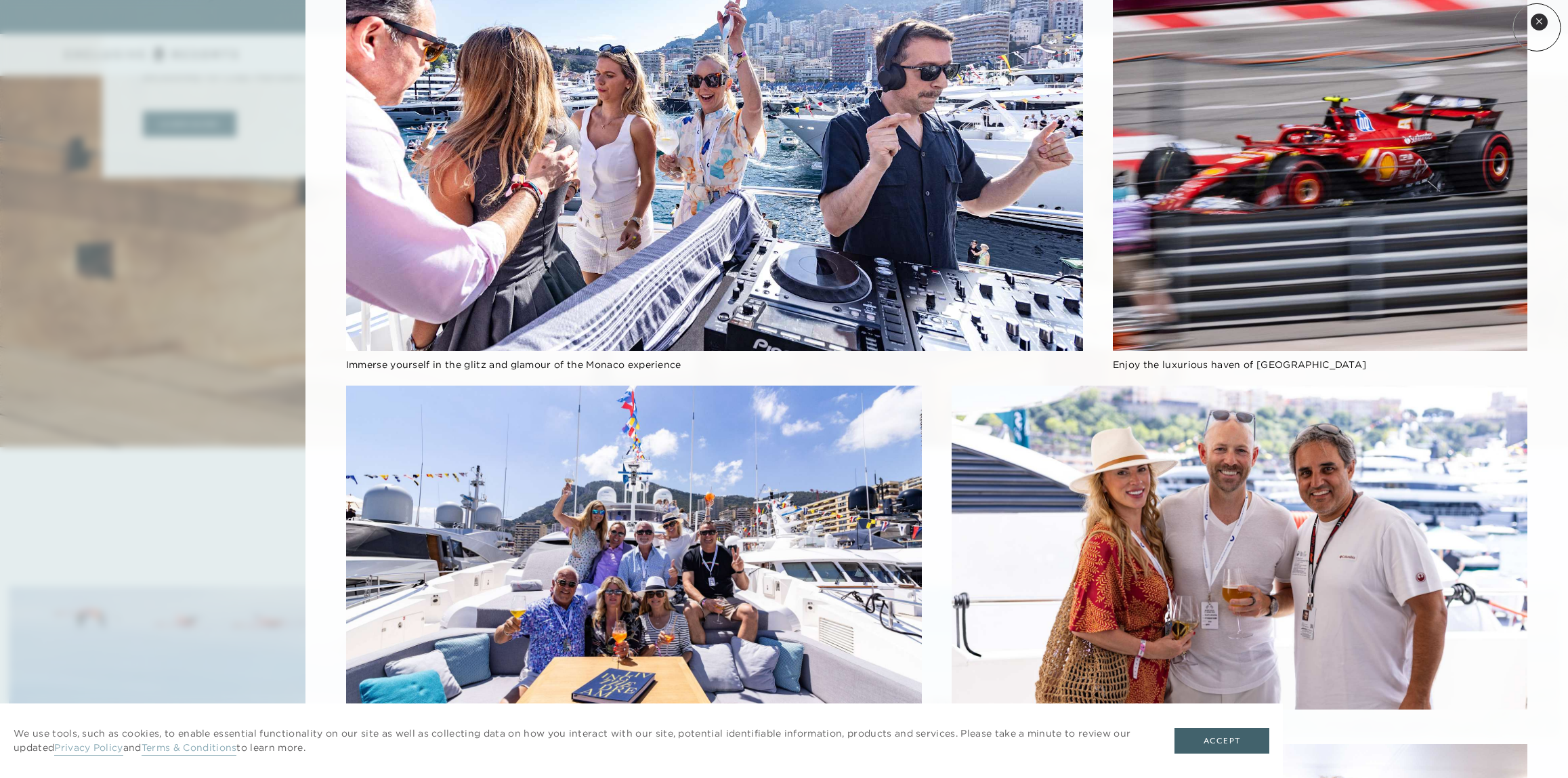
click at [1537, 27] on button "Close quickview" at bounding box center [1539, 22] width 17 height 17
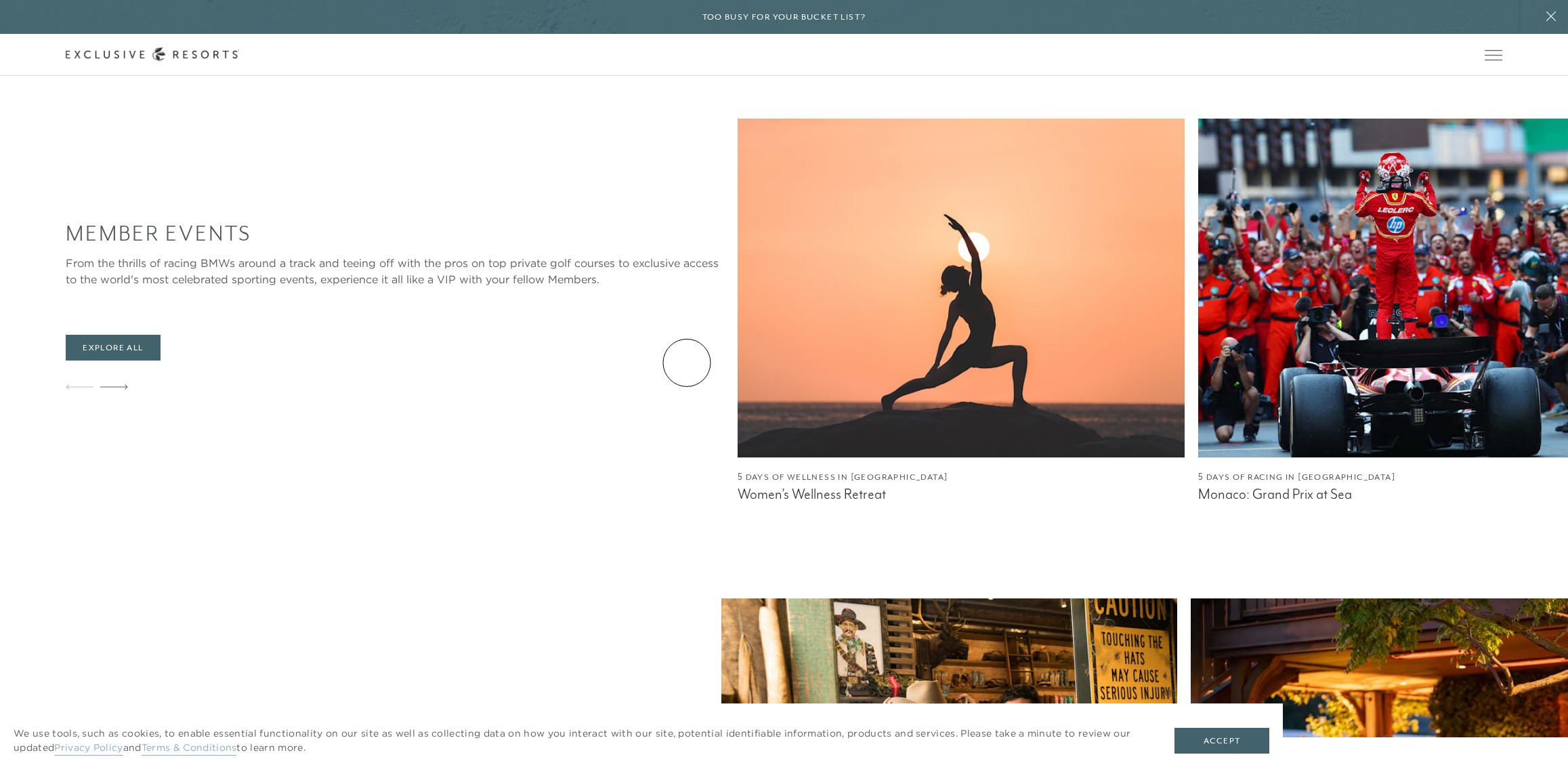
scroll to position [2236, 0]
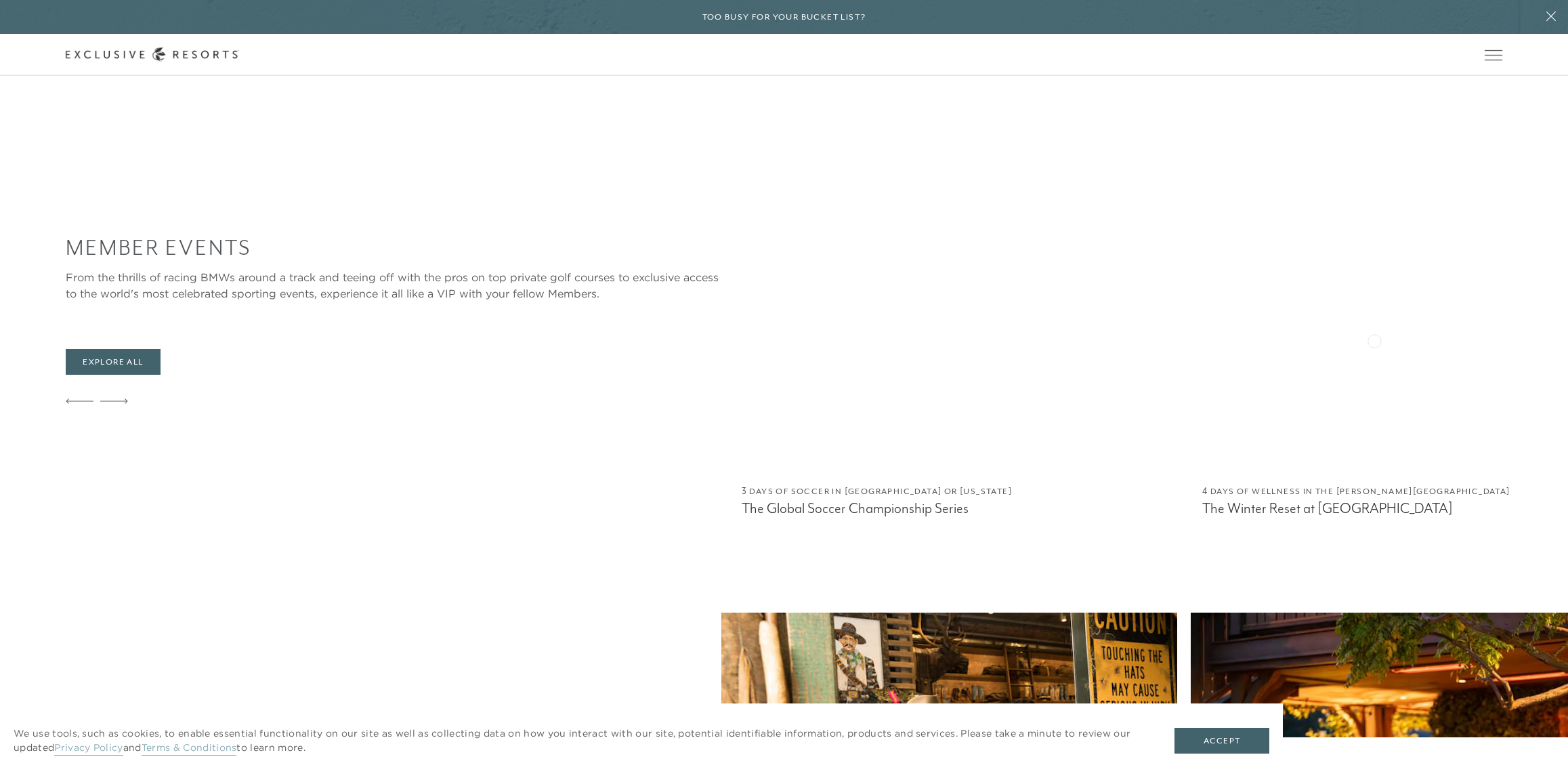
click at [1202, 325] on img at bounding box center [1425, 302] width 447 height 339
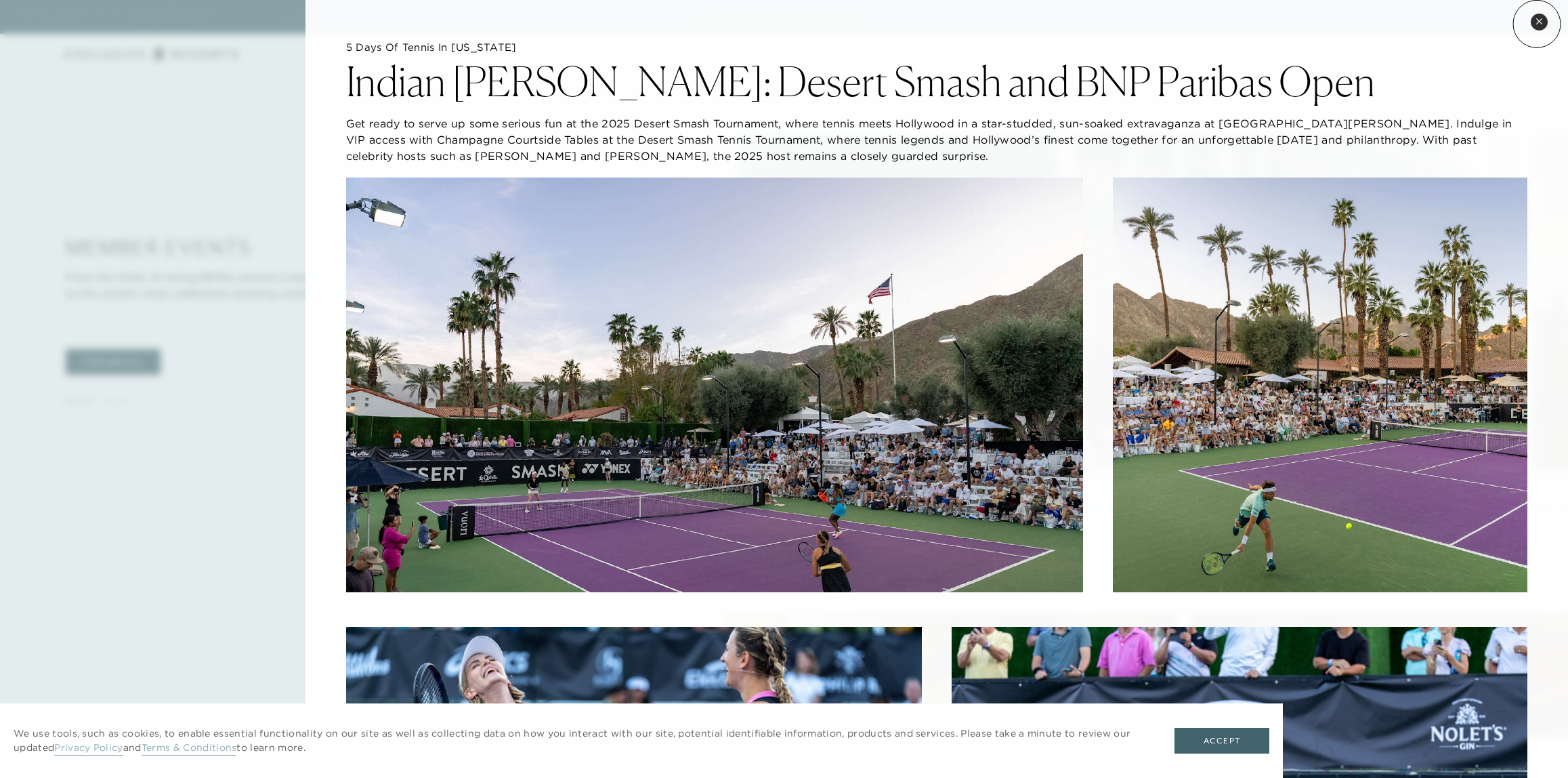
click at [1537, 24] on icon at bounding box center [1539, 21] width 6 height 6
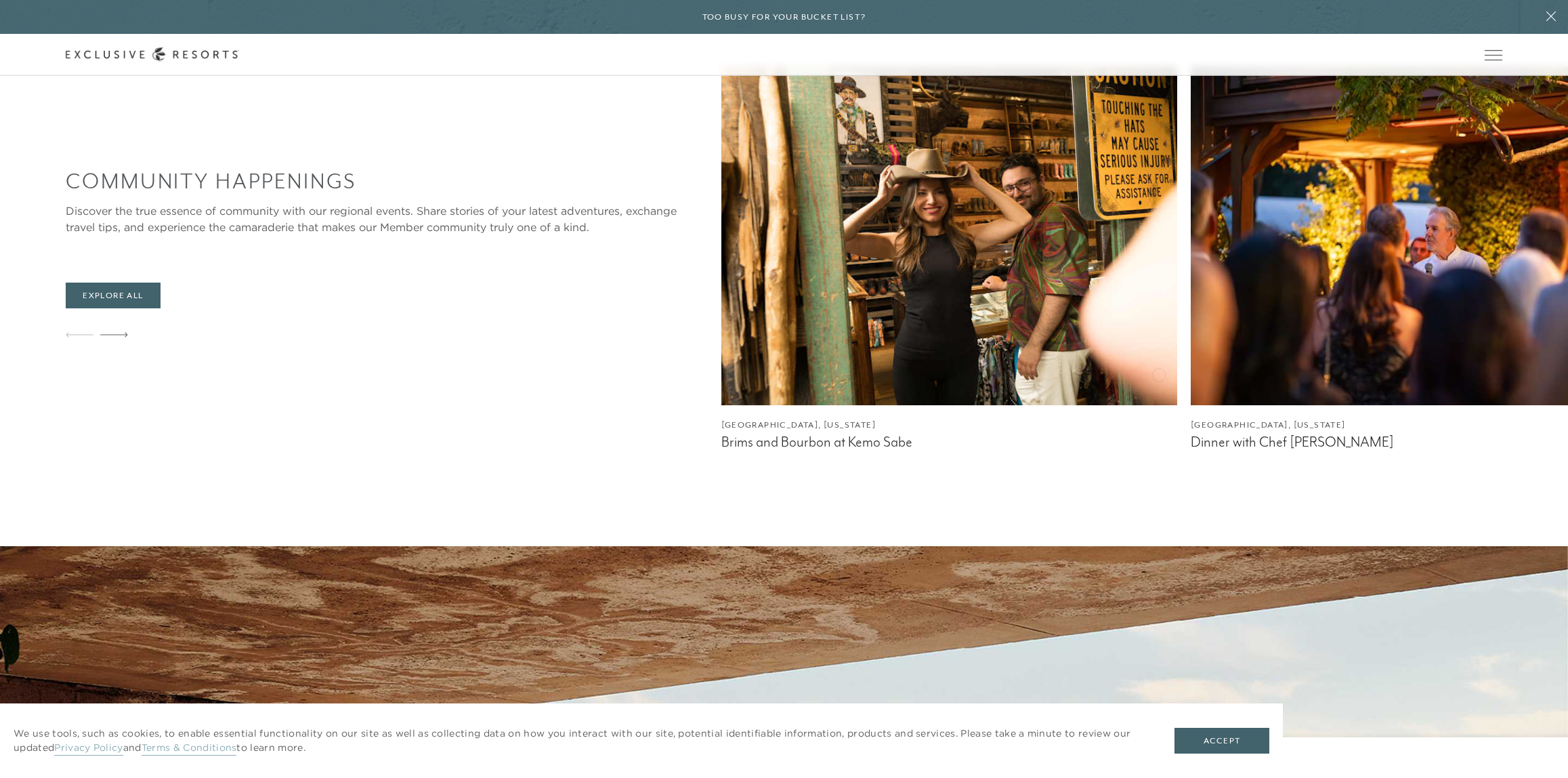
scroll to position [2642, 0]
